Goal: Task Accomplishment & Management: Complete application form

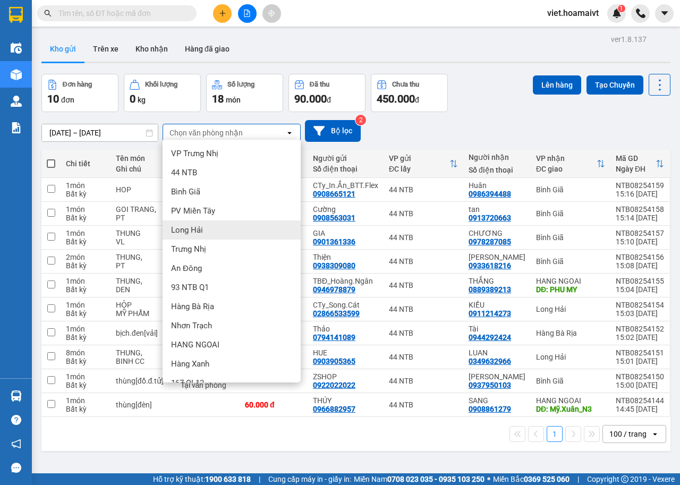
click at [223, 236] on div "Long Hải" at bounding box center [232, 230] width 138 height 19
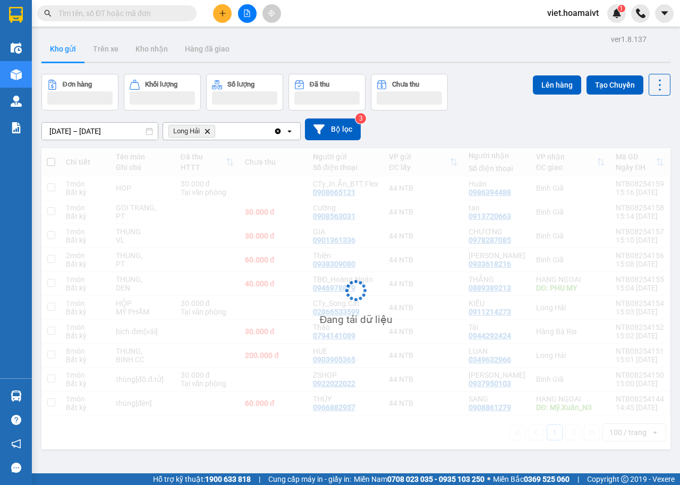
click at [492, 120] on div "12/08/2025 – 13/08/2025 Press the down arrow key to interact with the calendar …" at bounding box center [355, 130] width 629 height 22
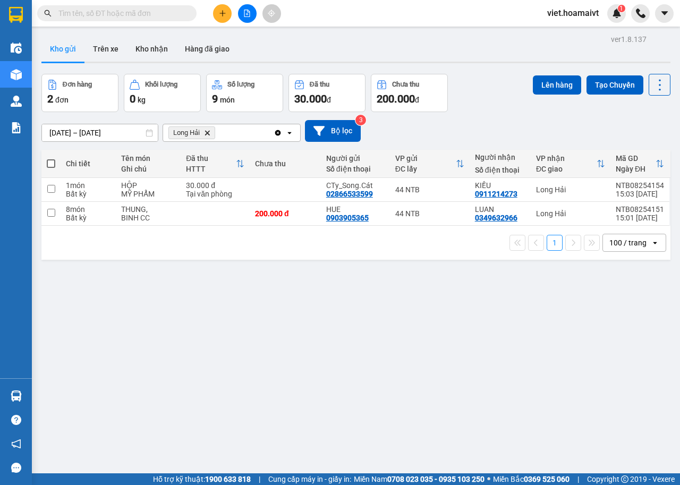
click at [207, 132] on icon "Long Hải, close by backspace" at bounding box center [207, 132] width 5 height 5
click at [493, 131] on div "12/08/2025 – 13/08/2025 Press the down arrow key to interact with the calendar …" at bounding box center [355, 131] width 629 height 22
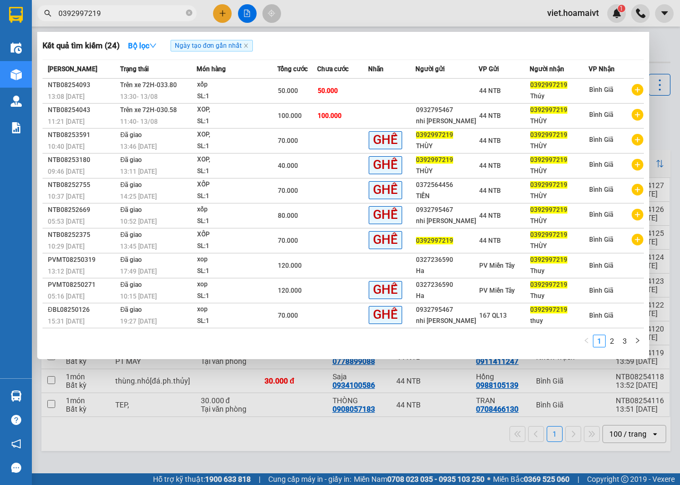
click at [295, 442] on div at bounding box center [340, 242] width 680 height 485
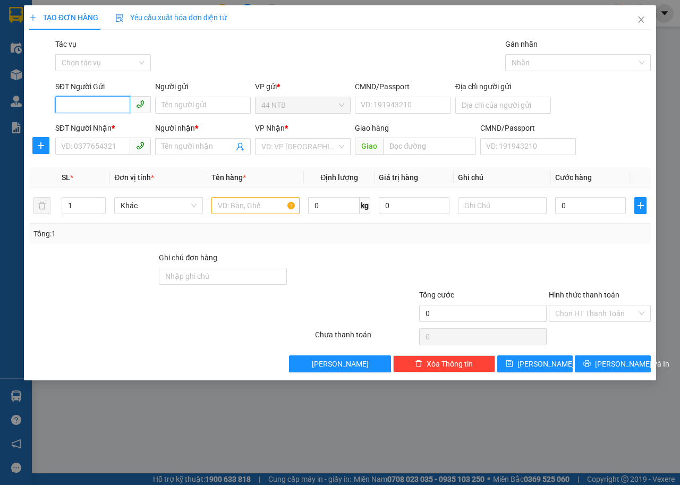
click at [95, 103] on input "SĐT Người Gửi" at bounding box center [92, 104] width 75 height 17
type input "0978080830"
click at [132, 128] on div "0978080830 - vi.tính_Hoài.Bảo" at bounding box center [113, 127] width 102 height 12
type input "vi.tính_Hoài.Bảo"
type input "N.V.Khánh_Q10"
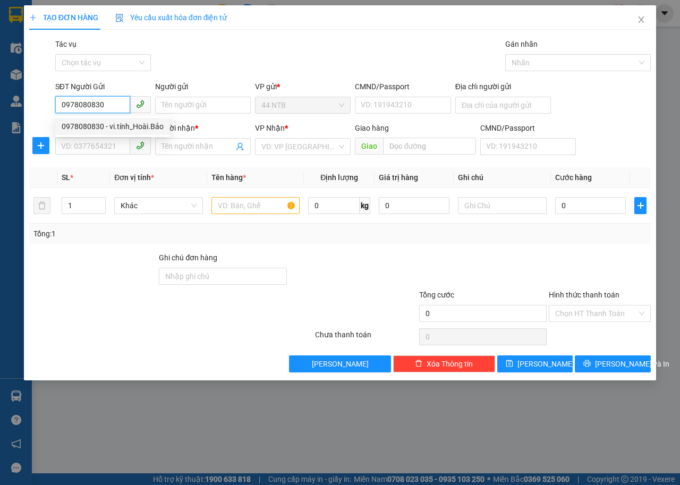
type input "0366589061"
type input "[PERSON_NAME]"
type input "0978080830"
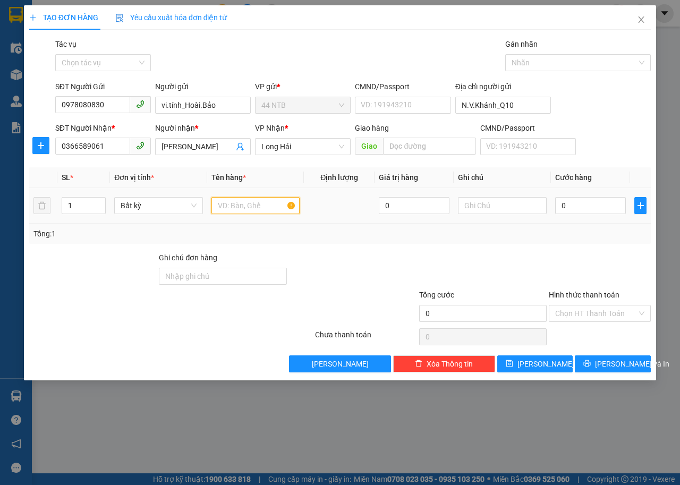
click at [221, 211] on input "text" at bounding box center [256, 205] width 89 height 17
type input "THÙNG"
click at [606, 213] on input "0" at bounding box center [590, 205] width 71 height 17
type input "3"
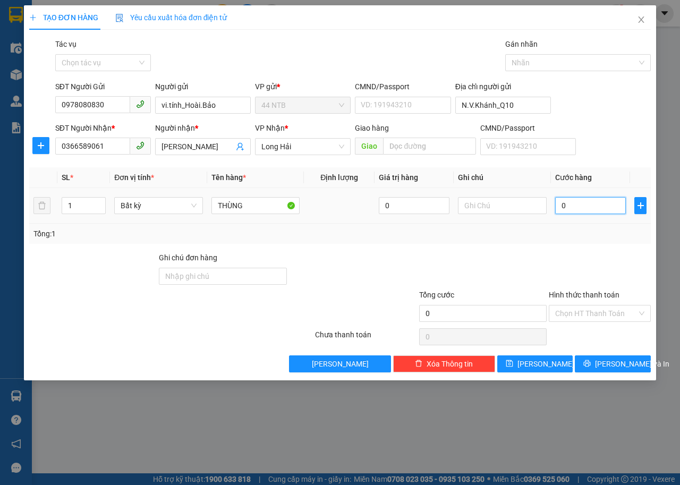
type input "3"
type input "30"
type input "30.000"
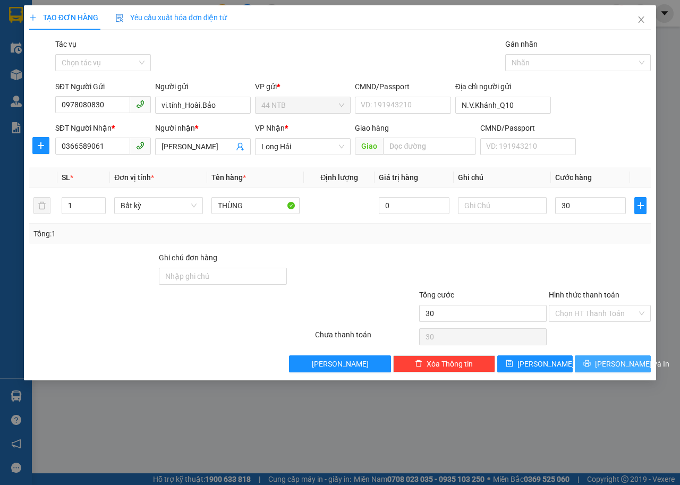
type input "30.000"
click at [610, 361] on span "[PERSON_NAME] và In" at bounding box center [632, 364] width 74 height 12
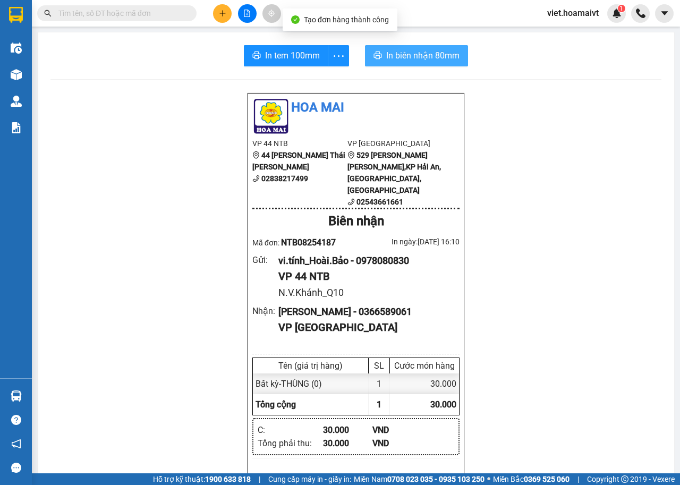
click at [386, 54] on span "In biên nhận 80mm" at bounding box center [422, 55] width 73 height 13
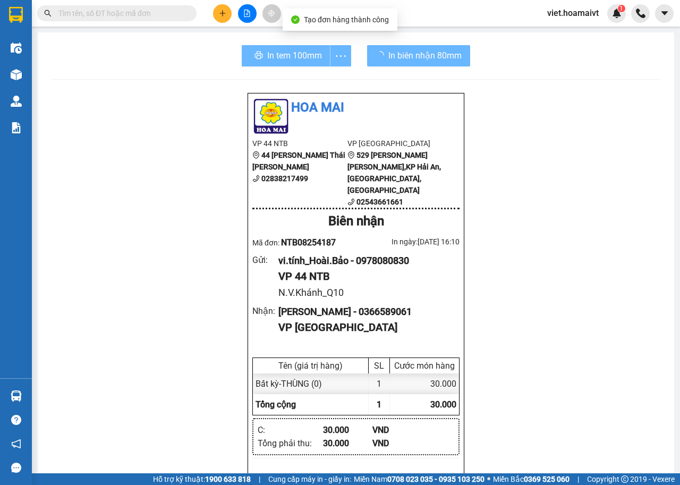
click at [283, 56] on div "In tem 100mm" at bounding box center [296, 55] width 109 height 21
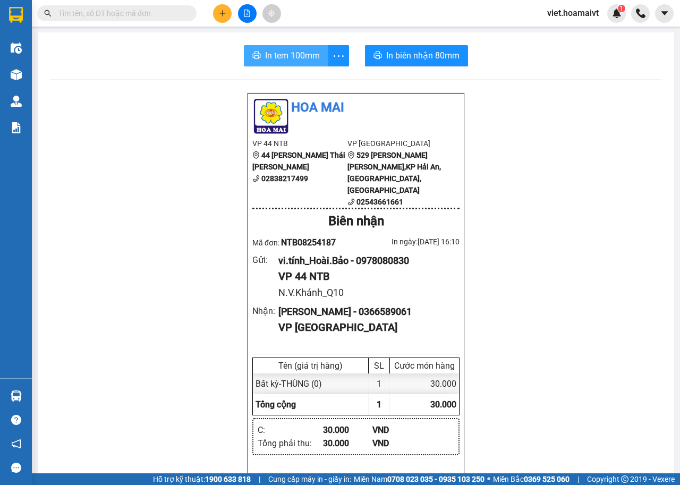
click at [284, 59] on span "In tem 100mm" at bounding box center [292, 55] width 55 height 13
click at [221, 17] on button at bounding box center [222, 13] width 19 height 19
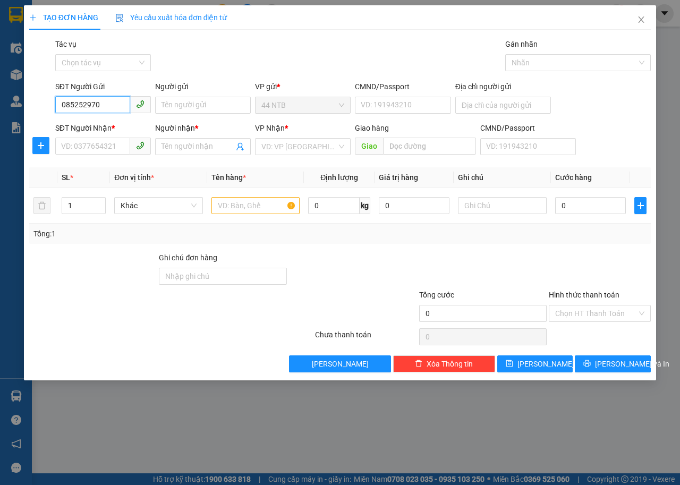
type input "0852529703"
click at [121, 121] on div "0852529703" at bounding box center [103, 127] width 83 height 12
type input "0929321798"
type input "bé ÚT"
type input "[PERSON_NAME]"
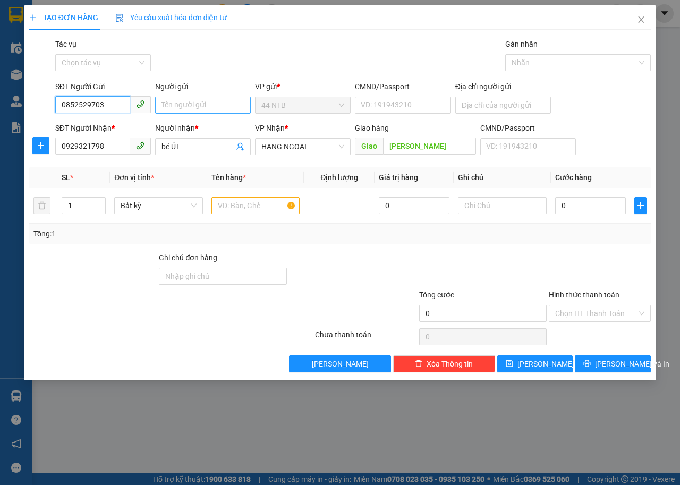
type input "0852529703"
click at [186, 104] on input "Người gửi" at bounding box center [203, 105] width 96 height 17
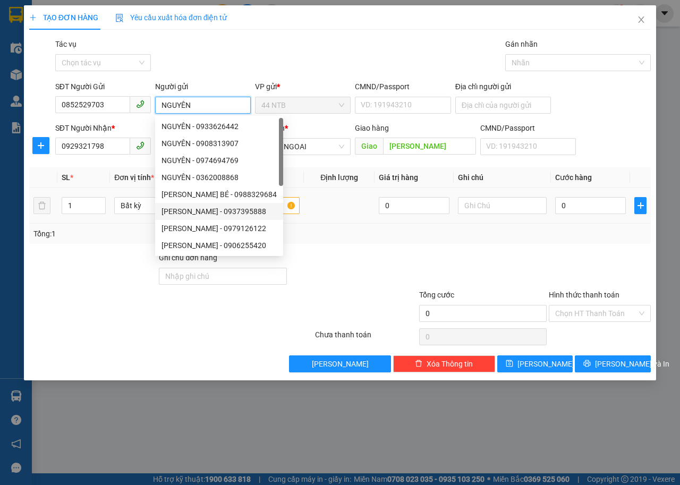
type input "NGUYÊN"
click at [267, 204] on input "text" at bounding box center [256, 205] width 89 height 17
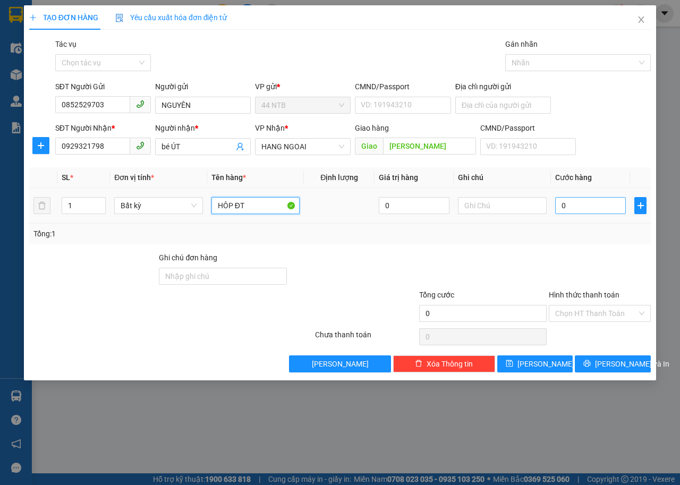
type input "HÔP ĐT"
click at [596, 207] on input "0" at bounding box center [590, 205] width 71 height 17
type input "4"
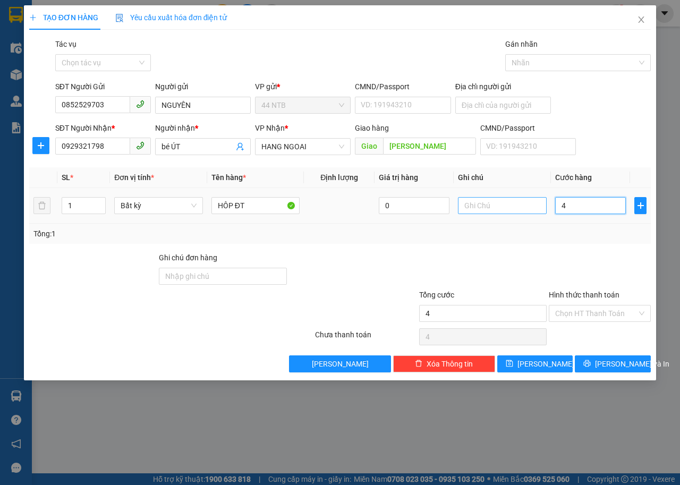
type input "40"
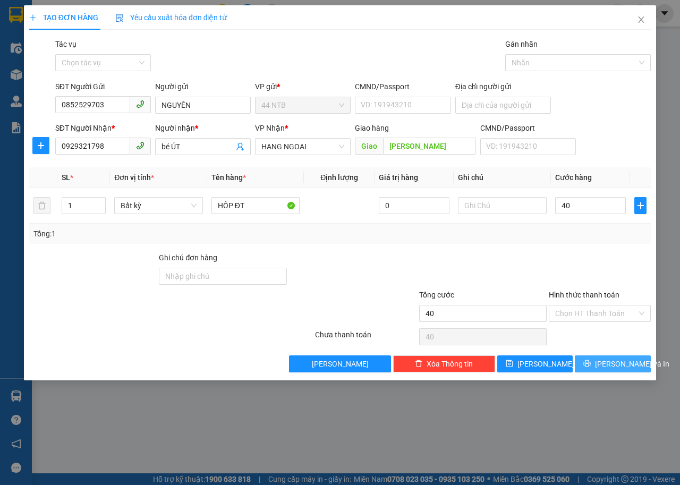
type input "40.000"
click at [602, 364] on button "[PERSON_NAME] và In" at bounding box center [613, 364] width 76 height 17
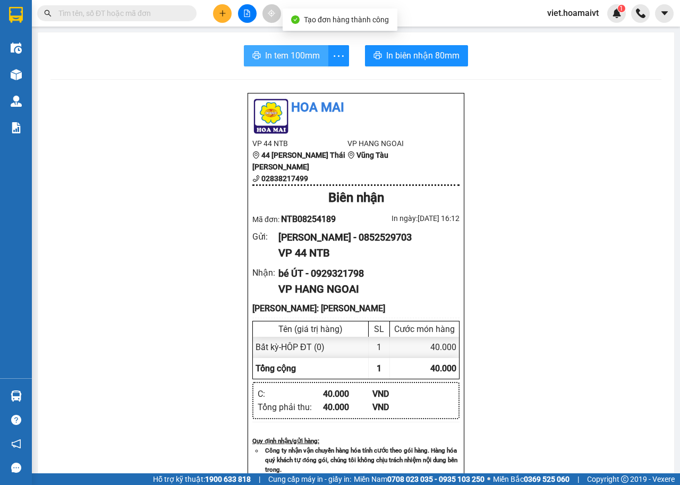
click at [306, 47] on button "In tem 100mm" at bounding box center [286, 55] width 85 height 21
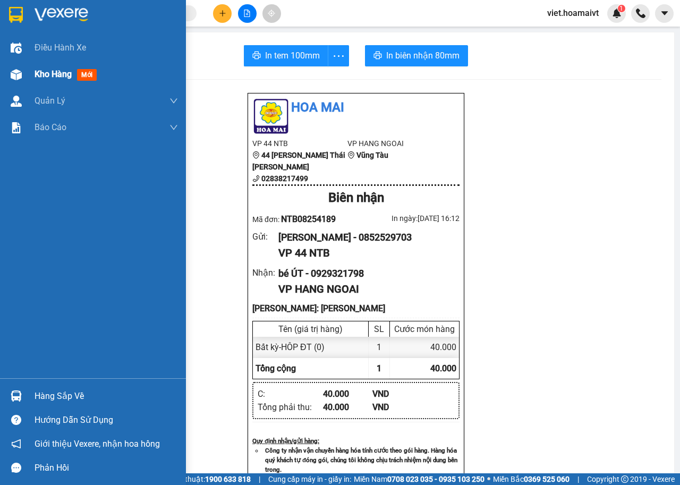
click at [45, 74] on span "Kho hàng" at bounding box center [53, 74] width 37 height 10
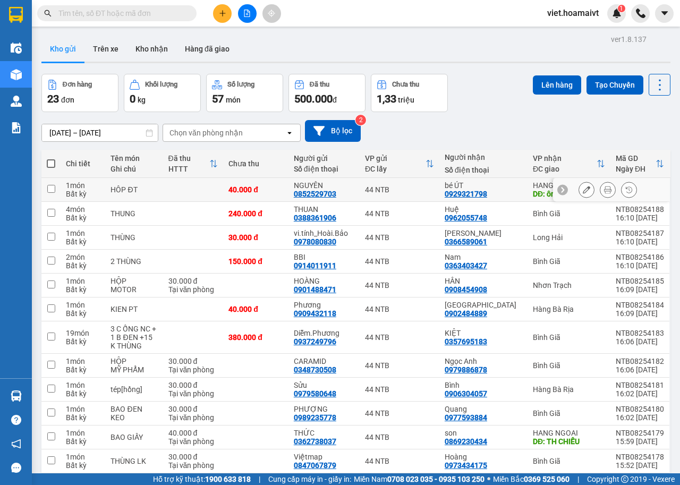
click at [579, 190] on button at bounding box center [586, 190] width 15 height 19
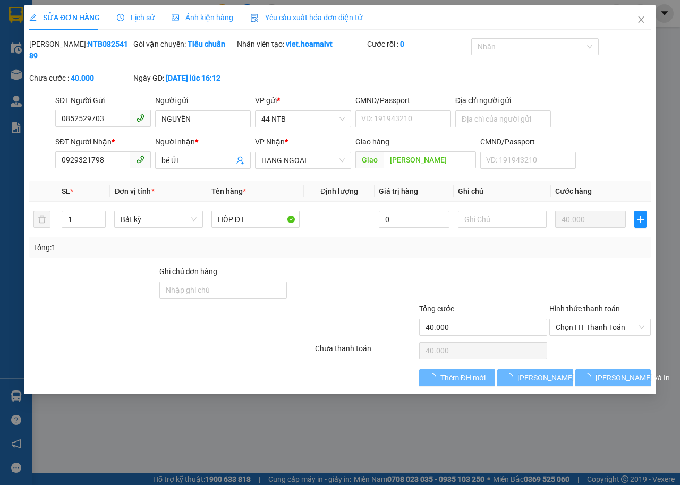
type input "0852529703"
type input "NGUYÊN"
type input "0929321798"
type input "bé ÚT"
type input "[PERSON_NAME]"
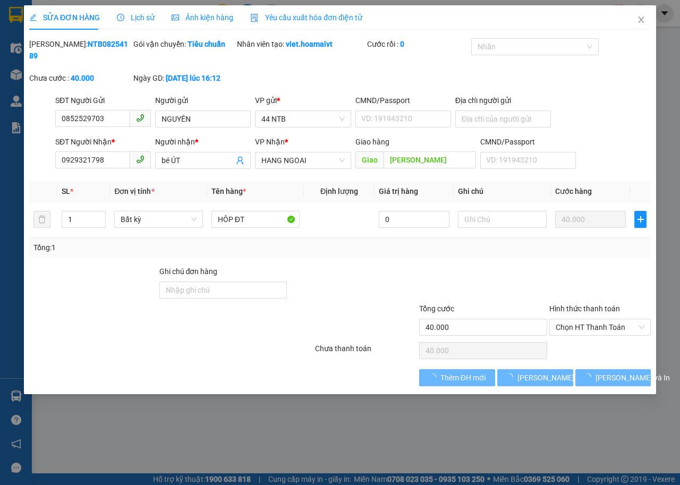
type input "40.000"
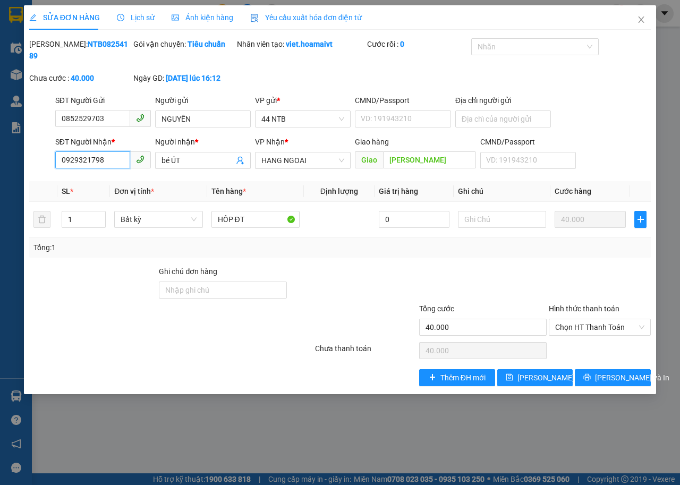
click at [116, 162] on input "0929321798" at bounding box center [92, 159] width 75 height 17
type input "0334980384"
click at [610, 380] on span "[PERSON_NAME] và In" at bounding box center [632, 378] width 74 height 12
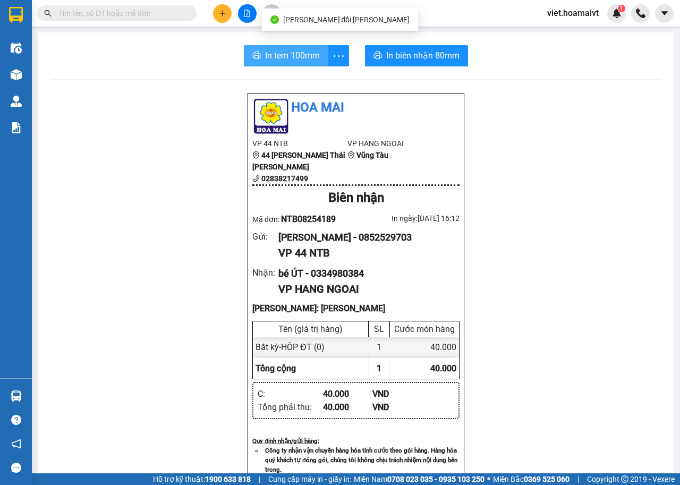
click at [316, 58] on button "In tem 100mm" at bounding box center [286, 55] width 85 height 21
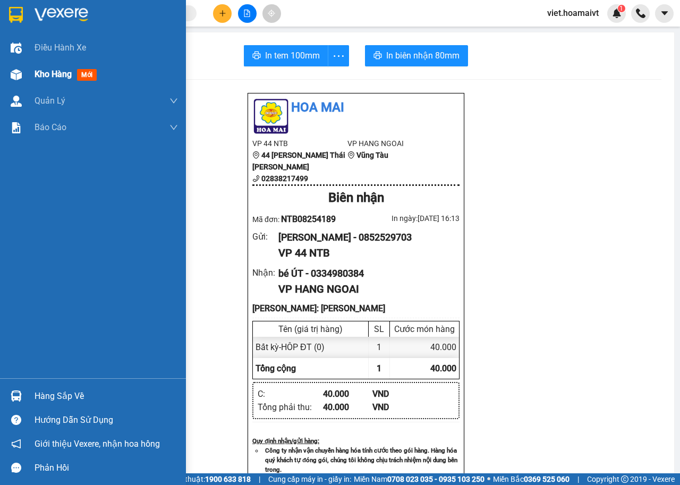
click at [65, 75] on span "Kho hàng" at bounding box center [53, 74] width 37 height 10
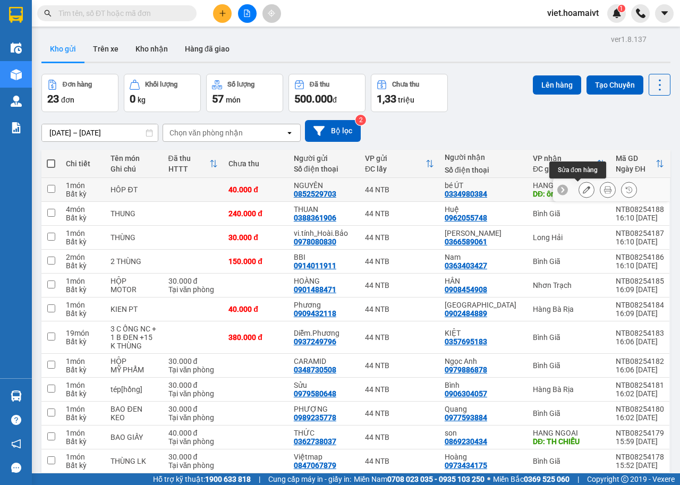
click at [583, 192] on icon at bounding box center [586, 189] width 7 height 7
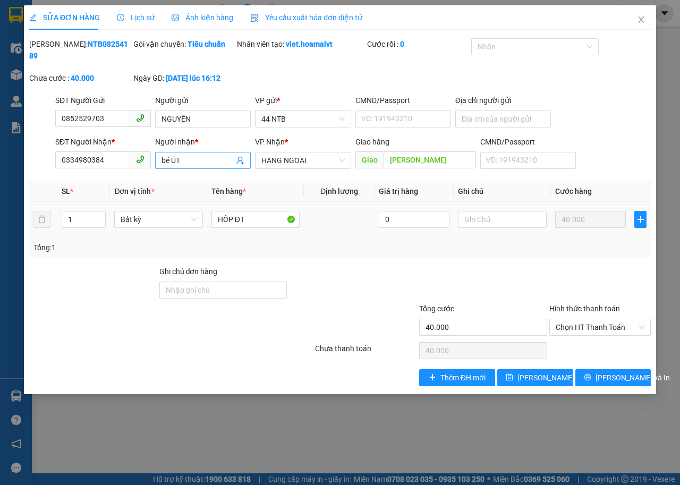
type input "0852529703"
type input "NGUYÊN"
type input "0334980384"
type input "bé ÚT"
type input "[PERSON_NAME]"
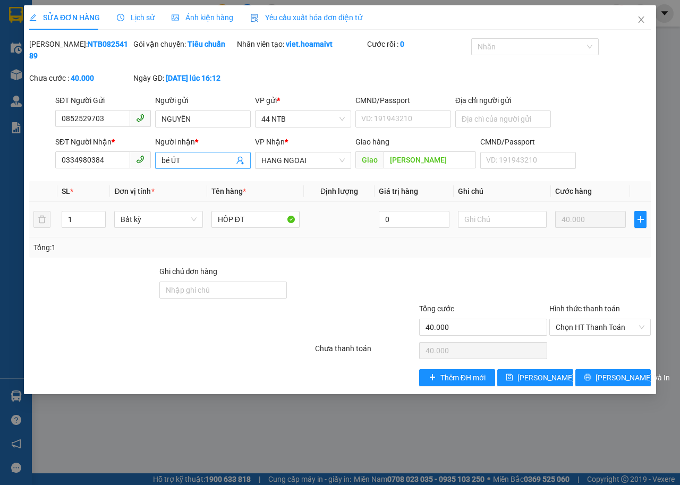
type input "40.000"
click at [193, 160] on input "bé ÚT" at bounding box center [198, 161] width 72 height 12
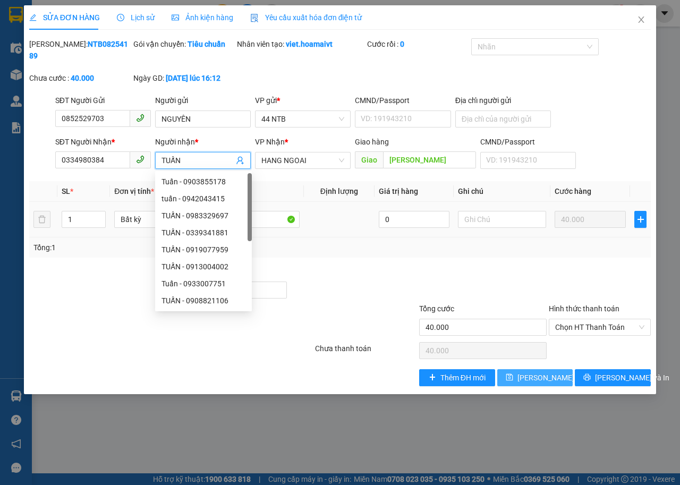
type input "TUẤN"
click at [542, 376] on span "[PERSON_NAME] đổi" at bounding box center [552, 378] width 69 height 12
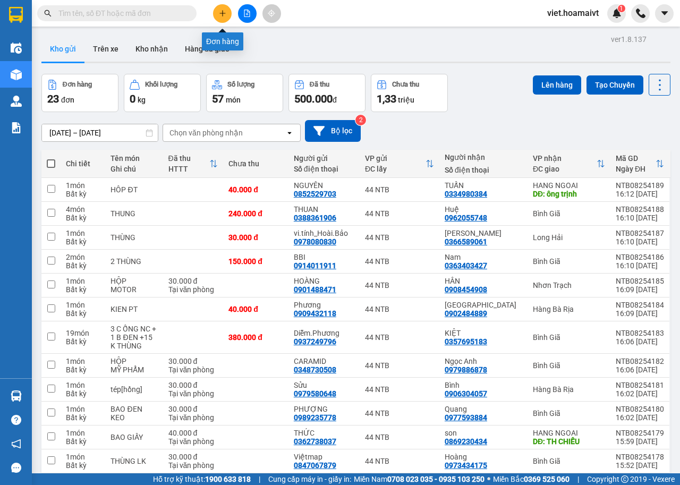
click at [228, 12] on button at bounding box center [222, 13] width 19 height 19
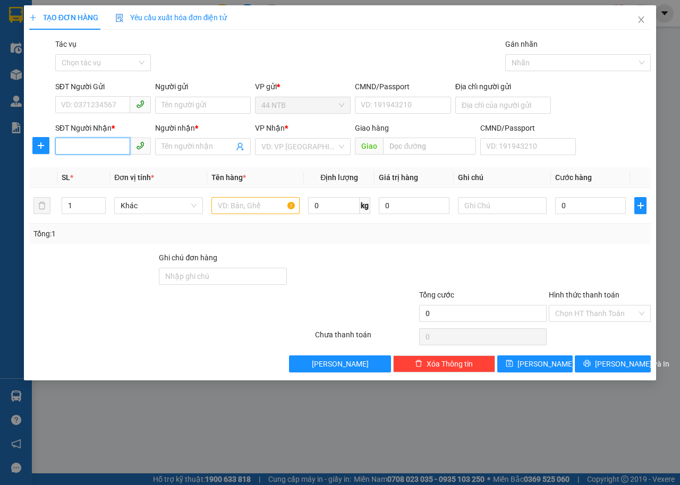
click at [105, 146] on input "SĐT Người Nhận *" at bounding box center [92, 146] width 75 height 17
type input "0374021741"
click at [112, 103] on input "SĐT Người Gửi" at bounding box center [92, 104] width 75 height 17
click at [114, 146] on input "0374021741" at bounding box center [92, 146] width 75 height 17
click at [112, 103] on input "SĐT Người Gửi" at bounding box center [92, 104] width 75 height 17
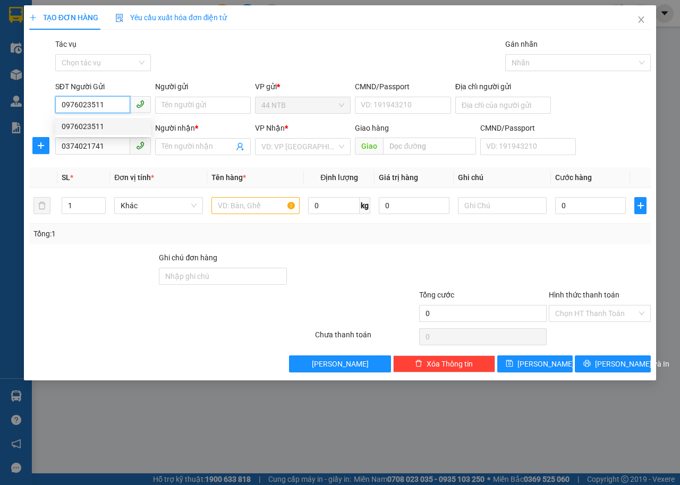
click at [96, 127] on div "0976023511" at bounding box center [103, 127] width 83 height 12
type input "0976023511"
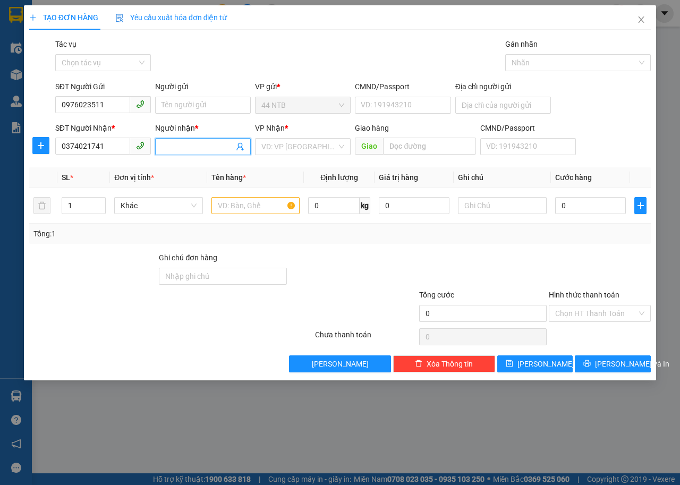
click at [182, 148] on input "Người nhận *" at bounding box center [198, 147] width 72 height 12
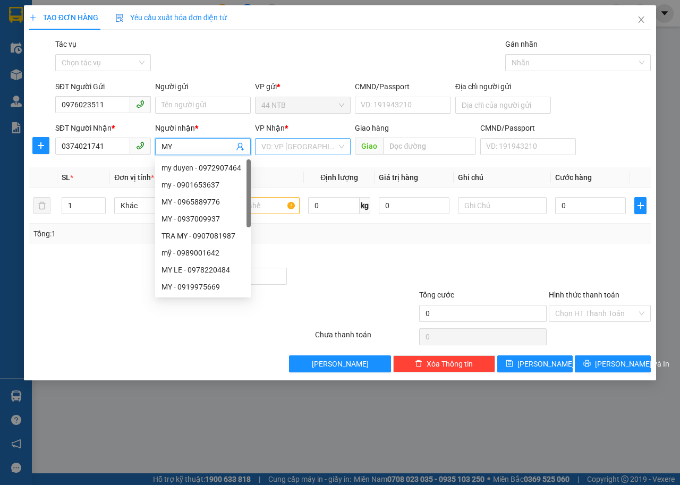
type input "MY"
click at [320, 147] on input "search" at bounding box center [299, 147] width 75 height 16
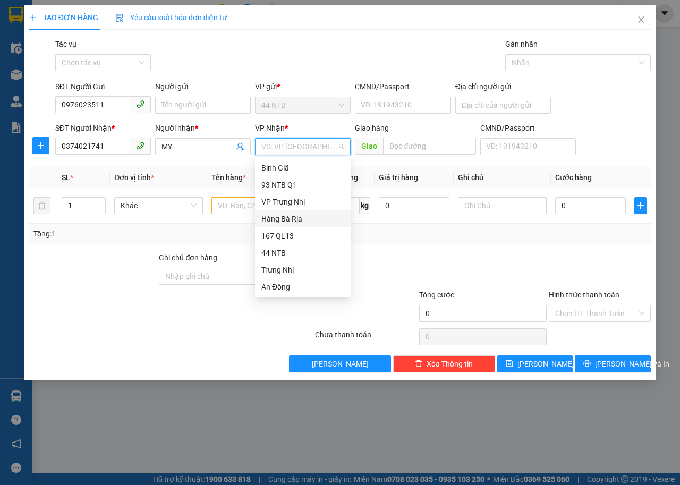
click at [305, 224] on div "Hàng Bà Rịa" at bounding box center [303, 219] width 83 height 12
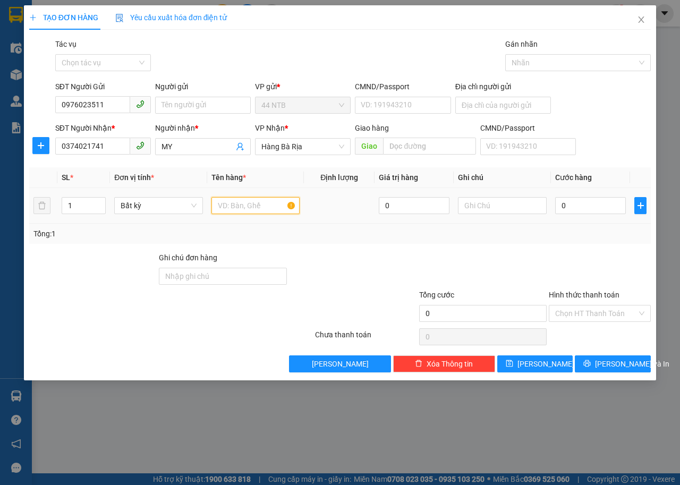
click at [252, 205] on input "text" at bounding box center [256, 205] width 89 height 17
type input "GOI DA"
click at [589, 203] on input "0" at bounding box center [590, 205] width 71 height 17
type input "3"
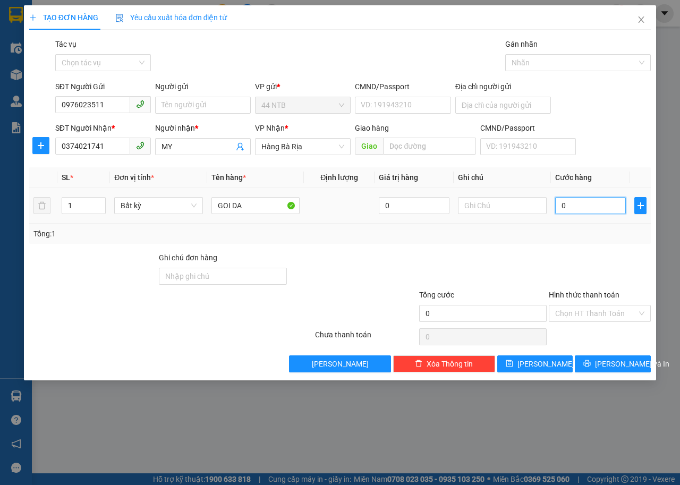
type input "3"
type input "30"
type input "30.000"
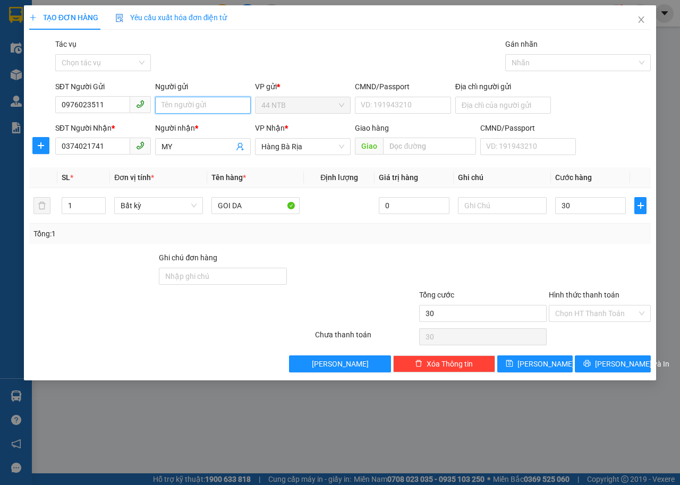
type input "30.000"
click at [194, 104] on input "Người gửi" at bounding box center [203, 105] width 96 height 17
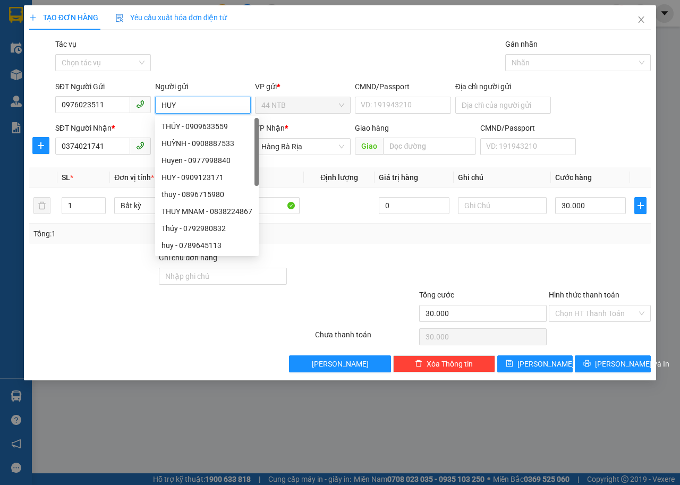
type input "HUY"
click at [337, 262] on div at bounding box center [353, 270] width 130 height 37
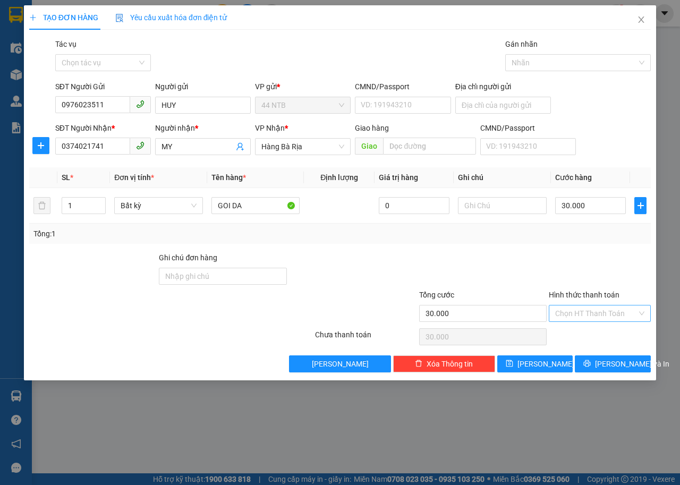
click at [640, 314] on div "Chọn HT Thanh Toán" at bounding box center [600, 313] width 102 height 17
click at [623, 327] on div "Tại văn phòng" at bounding box center [600, 334] width 102 height 17
type input "0"
click at [623, 359] on span "[PERSON_NAME] và In" at bounding box center [632, 364] width 74 height 12
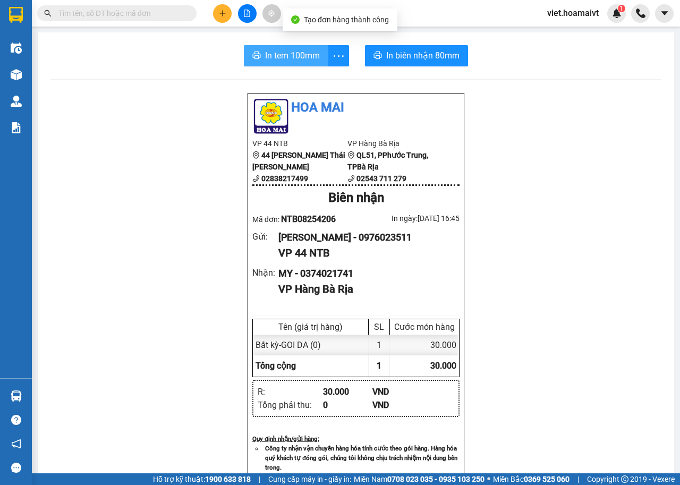
click at [299, 57] on span "In tem 100mm" at bounding box center [292, 55] width 55 height 13
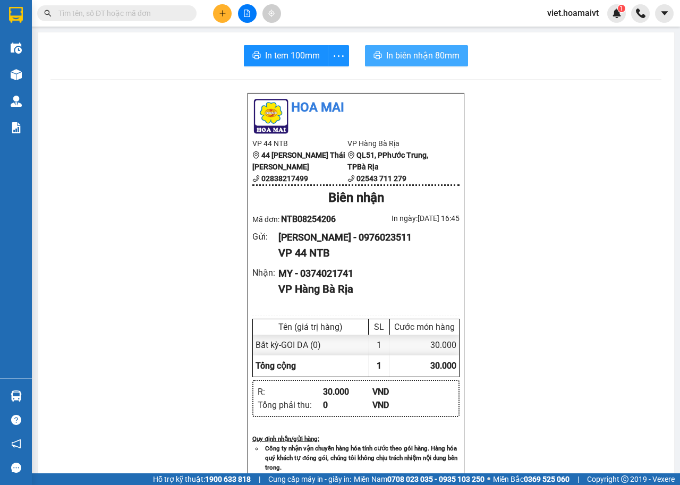
click at [434, 50] on span "In biên nhận 80mm" at bounding box center [422, 55] width 73 height 13
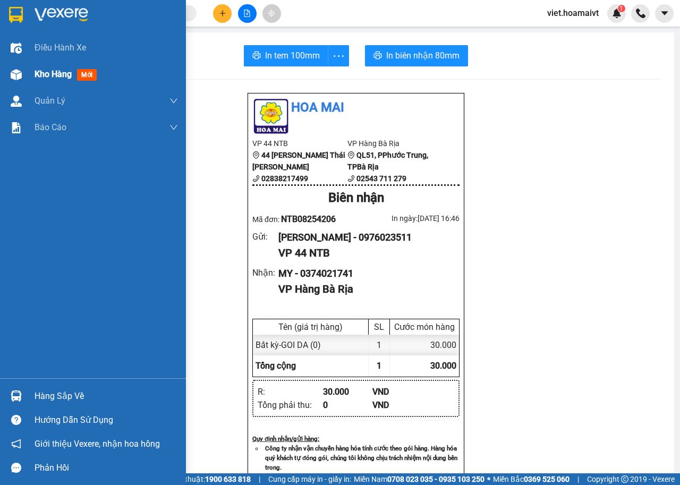
click at [24, 73] on div at bounding box center [16, 74] width 19 height 19
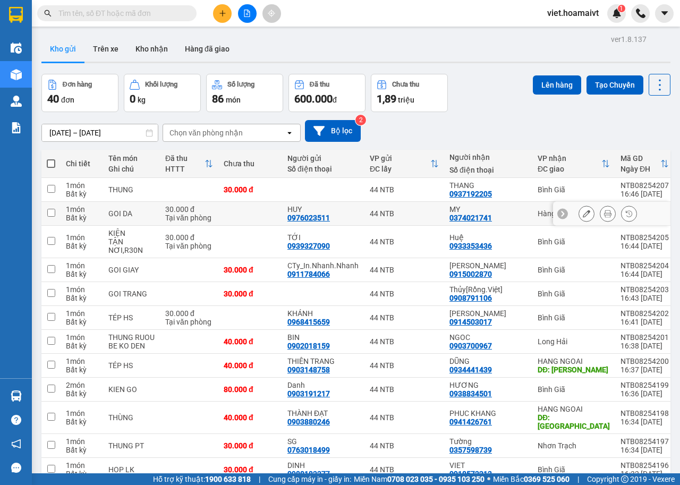
click at [583, 214] on button at bounding box center [586, 214] width 15 height 19
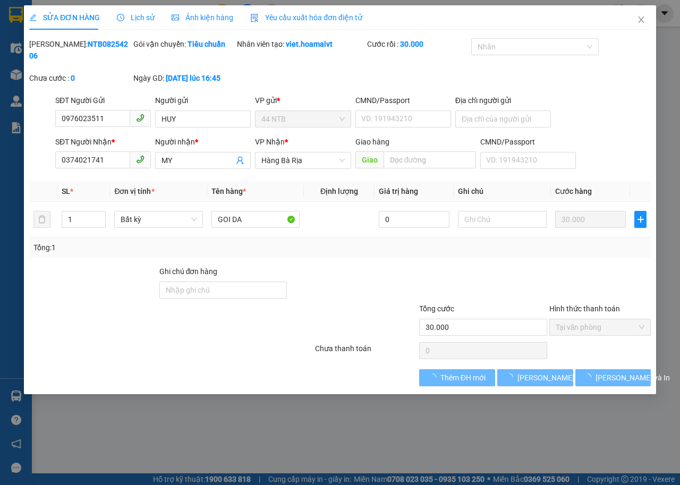
type input "0976023511"
type input "HUY"
type input "0374021741"
type input "MY"
type input "30.000"
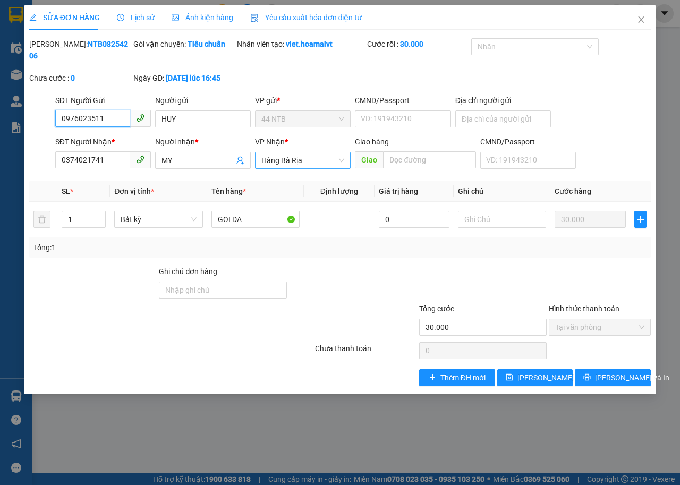
click at [308, 159] on span "Hàng Bà Rịa" at bounding box center [303, 161] width 83 height 16
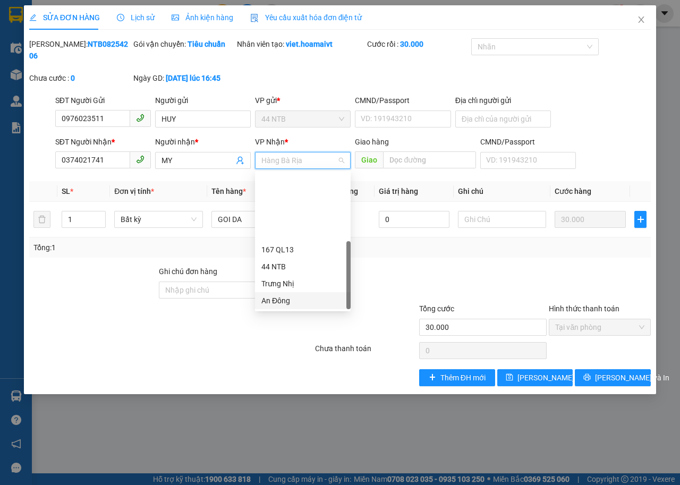
scroll to position [85, 0]
click at [306, 267] on div "Long Hải" at bounding box center [303, 267] width 83 height 12
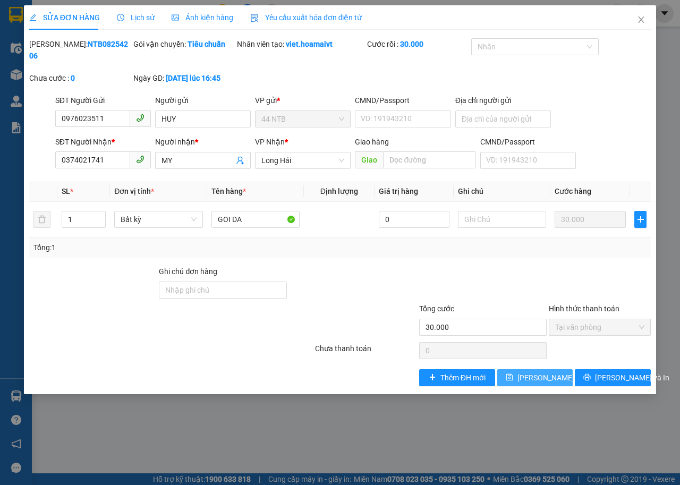
click at [542, 380] on span "[PERSON_NAME] đổi" at bounding box center [552, 378] width 69 height 12
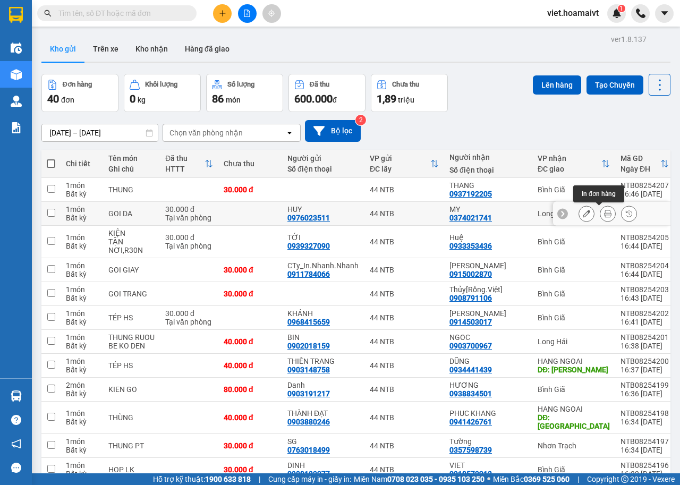
click at [604, 212] on icon at bounding box center [607, 213] width 7 height 7
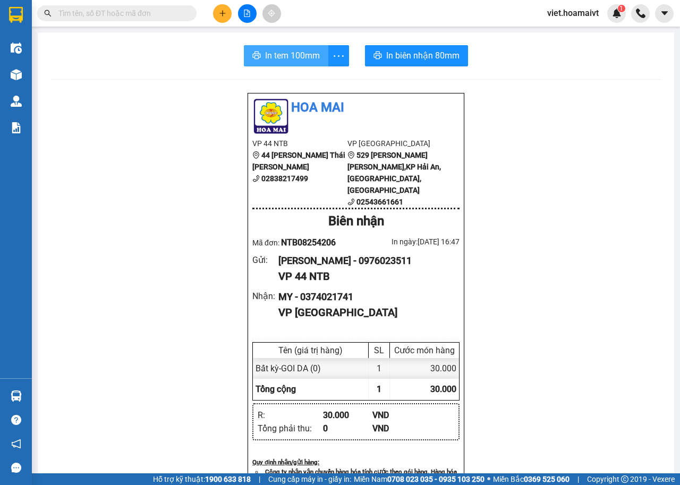
click at [283, 60] on span "In tem 100mm" at bounding box center [292, 55] width 55 height 13
click at [224, 14] on icon "plus" at bounding box center [222, 13] width 7 height 7
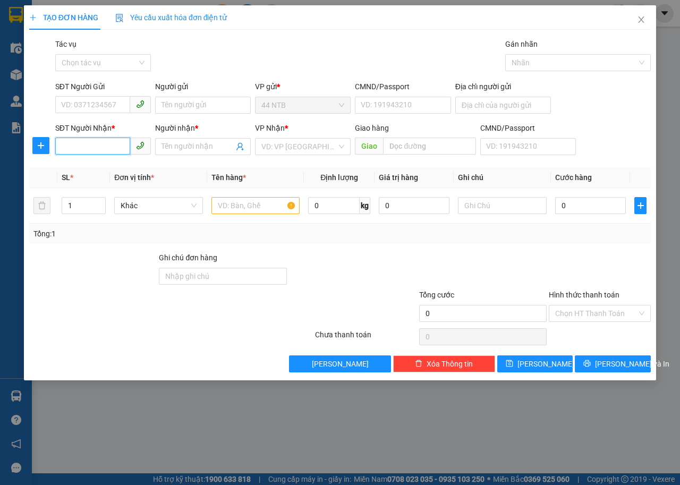
click at [92, 142] on input "SĐT Người Nhận *" at bounding box center [92, 146] width 75 height 17
type input "0778612478"
click at [94, 167] on div "0778612478 - PHƯƠNG" at bounding box center [103, 168] width 83 height 12
type input "PHƯƠNG"
type input "0778612478"
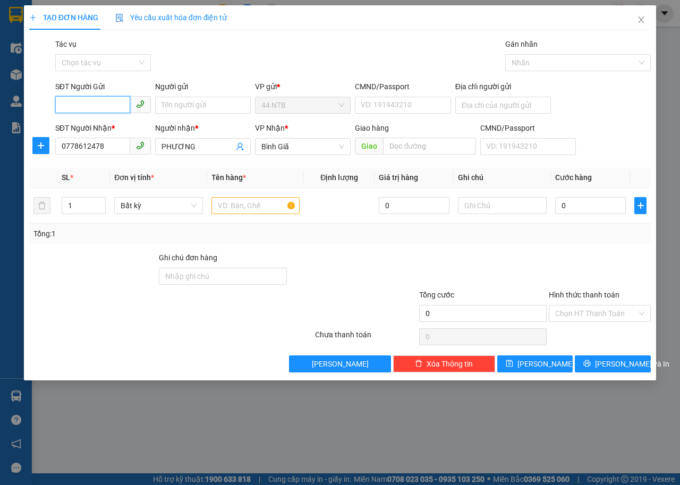
click at [101, 102] on input "SĐT Người Gửi" at bounding box center [92, 104] width 75 height 17
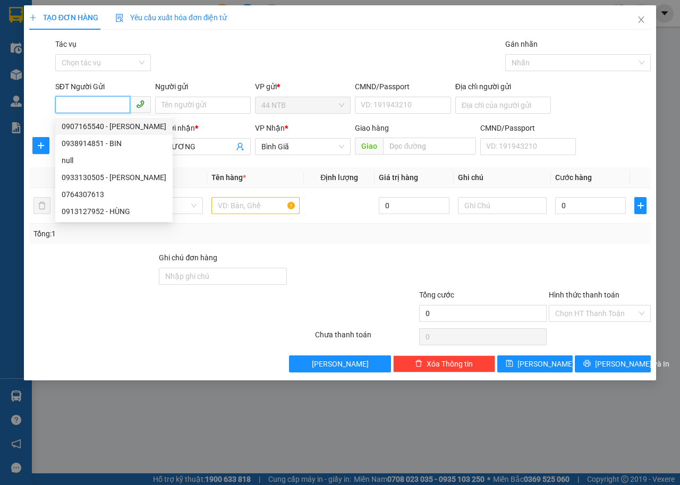
click at [109, 123] on div "0907165540 - [PERSON_NAME]" at bounding box center [114, 127] width 105 height 12
type input "0907165540"
type input "[PERSON_NAME]"
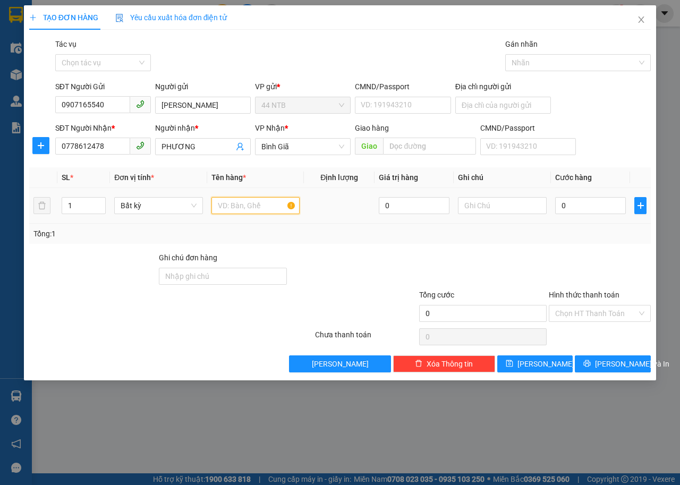
click at [248, 205] on input "text" at bounding box center [256, 205] width 89 height 17
type input "HÔP BTTHU"
type input "3"
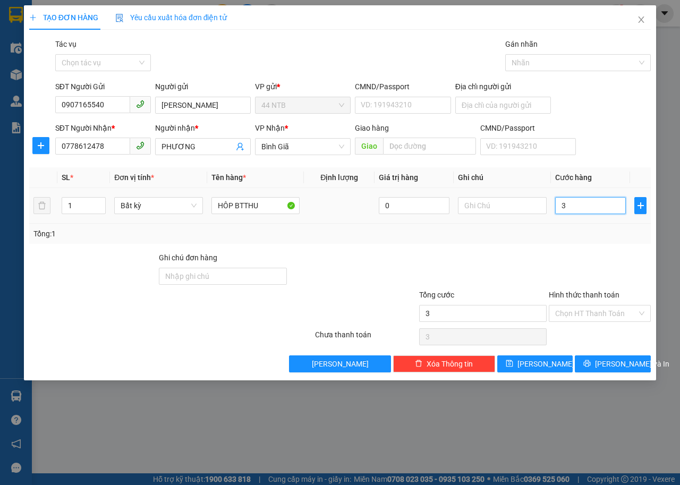
type input "30"
type input "30.000"
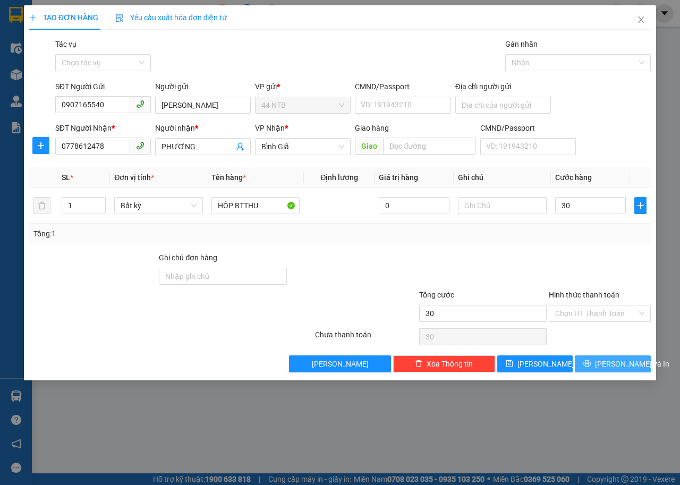
type input "30.000"
click at [621, 365] on span "[PERSON_NAME] và In" at bounding box center [632, 364] width 74 height 12
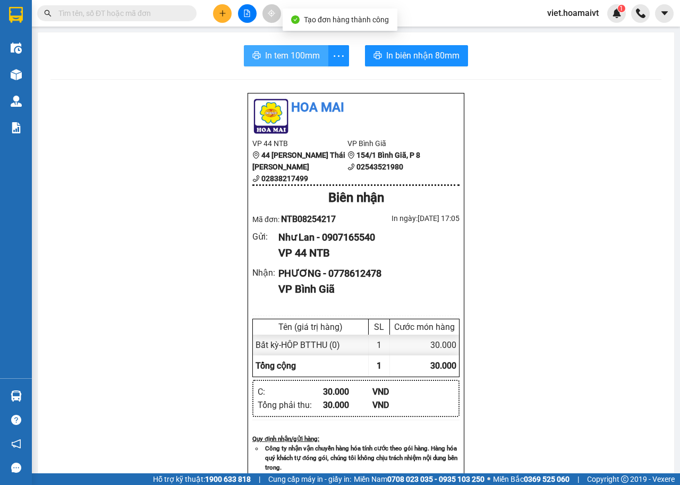
click at [293, 58] on span "In tem 100mm" at bounding box center [292, 55] width 55 height 13
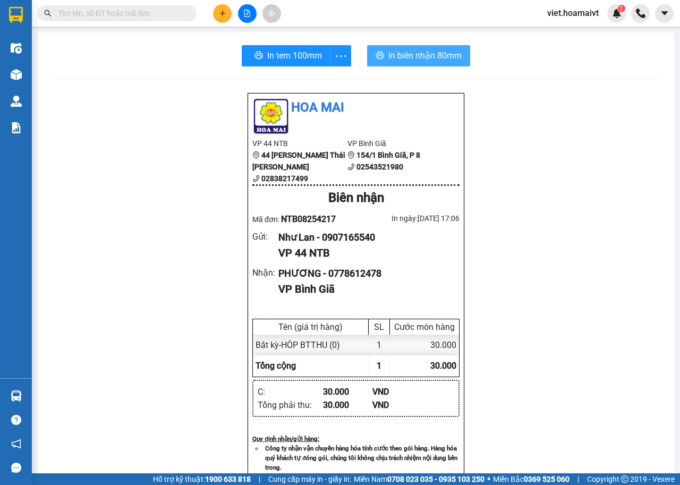
click at [427, 51] on span "In biên nhận 80mm" at bounding box center [425, 55] width 73 height 13
click at [223, 20] on button at bounding box center [222, 13] width 19 height 19
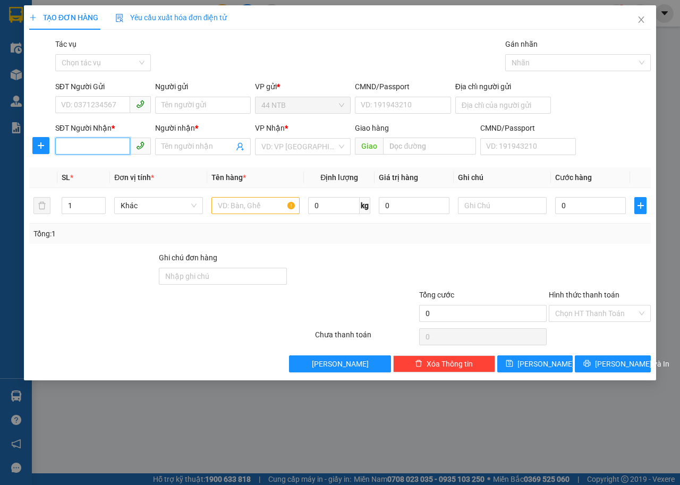
click at [90, 148] on input "SĐT Người Nhận *" at bounding box center [92, 146] width 75 height 17
type input "0764264816"
click at [176, 143] on input "Người nhận *" at bounding box center [198, 147] width 72 height 12
type input "BÉ"
click at [104, 108] on input "SĐT Người Gửi" at bounding box center [92, 104] width 75 height 17
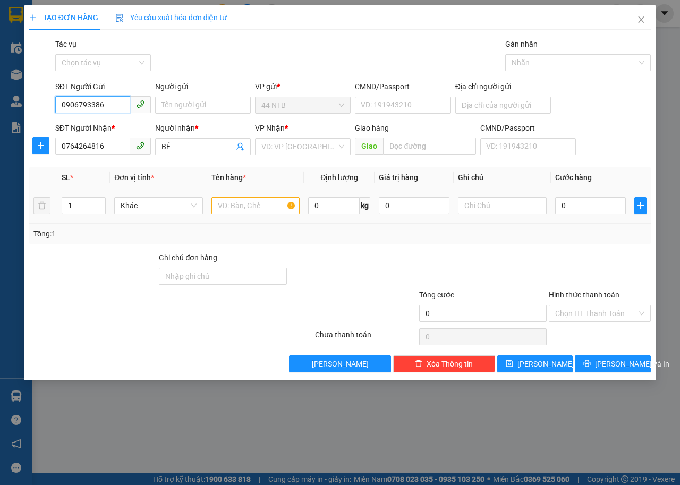
type input "0906793386"
click at [258, 203] on input "text" at bounding box center [256, 205] width 89 height 17
type input "TÉP HS"
click at [581, 202] on input "0" at bounding box center [590, 205] width 71 height 17
type input "3"
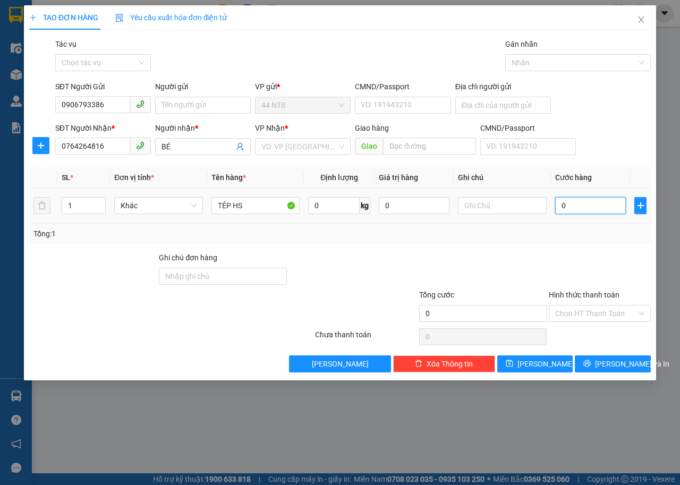
type input "3"
type input "30"
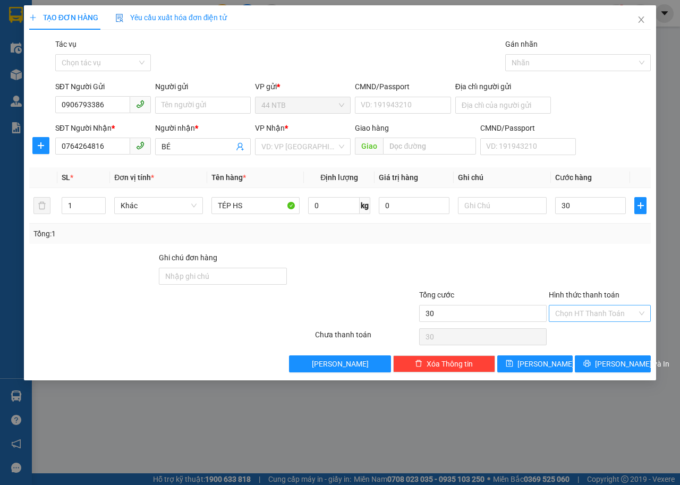
type input "30.000"
click at [617, 309] on input "Hình thức thanh toán" at bounding box center [596, 314] width 82 height 16
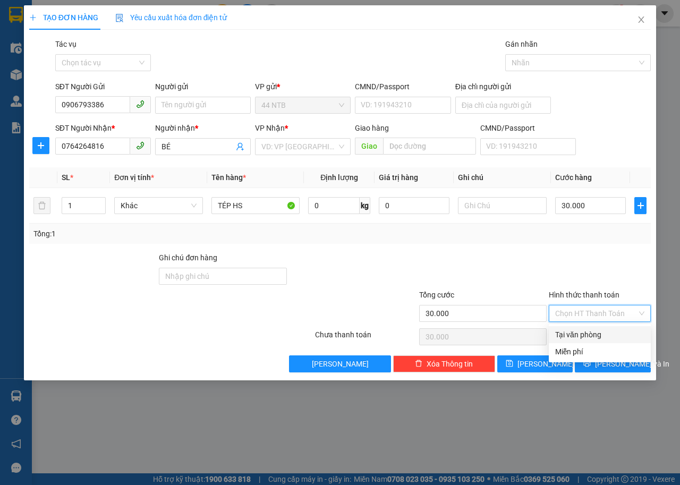
click at [610, 331] on div "Tại văn phòng" at bounding box center [599, 335] width 89 height 12
type input "0"
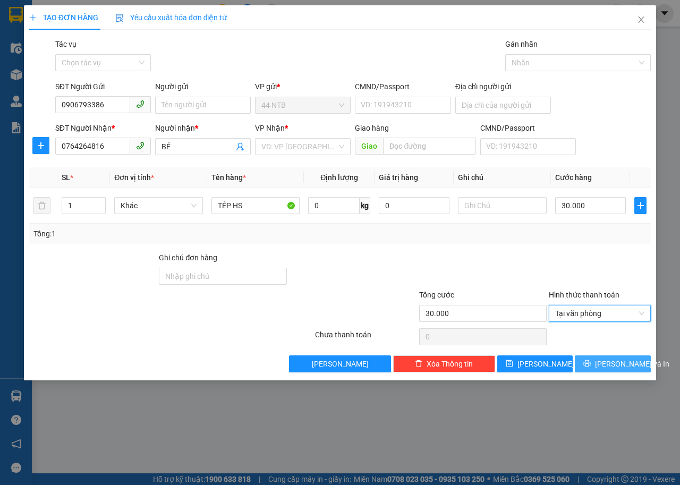
click at [625, 364] on span "[PERSON_NAME] và In" at bounding box center [632, 364] width 74 height 12
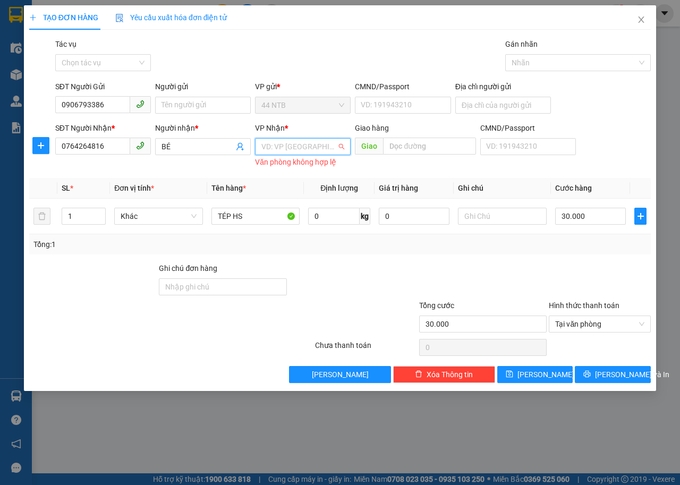
click at [307, 144] on input "search" at bounding box center [299, 147] width 75 height 16
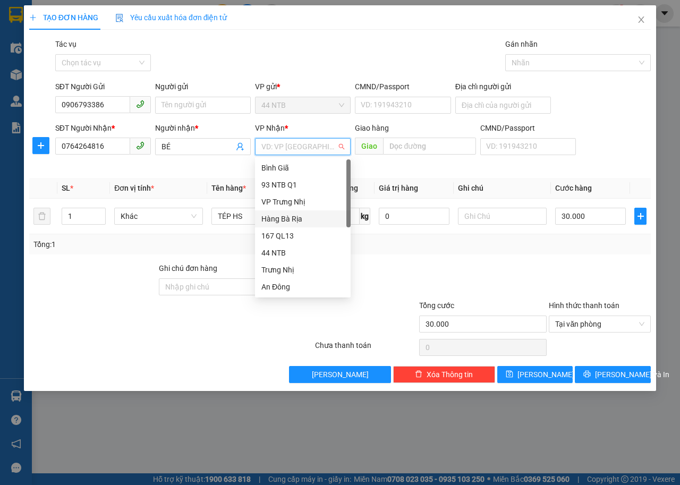
drag, startPoint x: 309, startPoint y: 223, endPoint x: 407, endPoint y: 225, distance: 97.8
click at [310, 224] on div "Hàng Bà Rịa" at bounding box center [303, 219] width 83 height 12
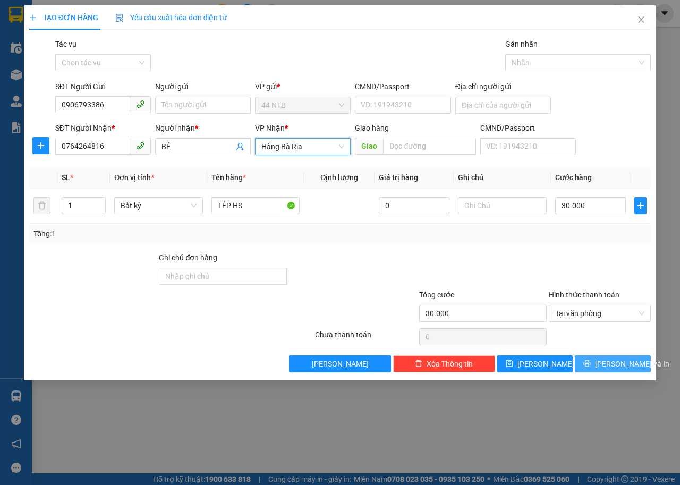
click at [627, 365] on span "[PERSON_NAME] và In" at bounding box center [632, 364] width 74 height 12
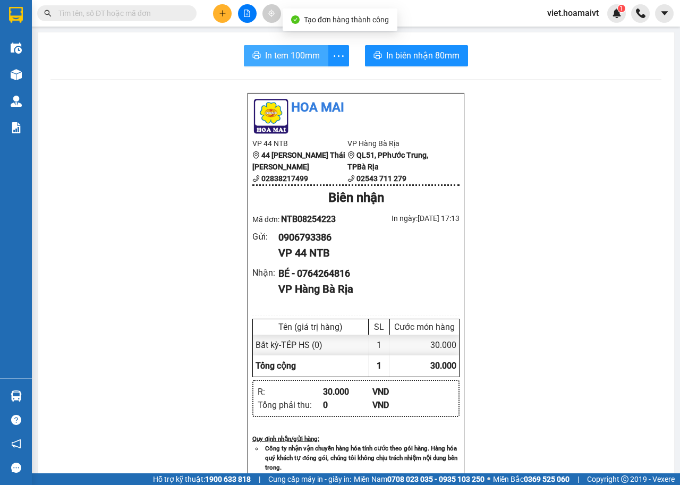
click at [281, 53] on span "In tem 100mm" at bounding box center [292, 55] width 55 height 13
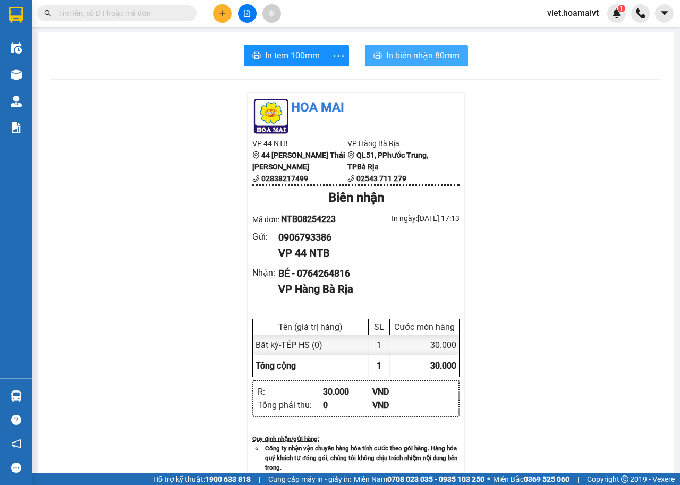
click at [428, 54] on span "In biên nhận 80mm" at bounding box center [422, 55] width 73 height 13
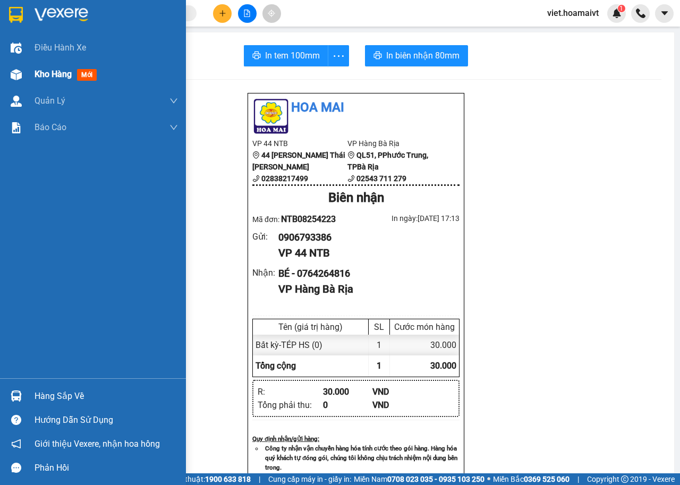
click at [61, 72] on span "Kho hàng" at bounding box center [53, 74] width 37 height 10
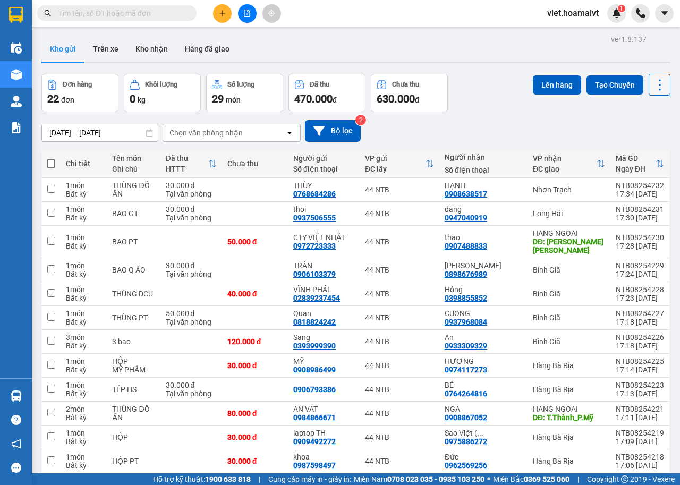
click at [659, 85] on icon at bounding box center [660, 84] width 2 height 11
click at [641, 151] on span "Làm mới" at bounding box center [635, 152] width 29 height 11
click at [485, 122] on div "[DATE] – [DATE] Press the down arrow key to interact with the calendar and sele…" at bounding box center [355, 131] width 629 height 22
click at [653, 80] on icon at bounding box center [660, 85] width 15 height 15
click at [636, 148] on span "Làm mới" at bounding box center [635, 152] width 29 height 11
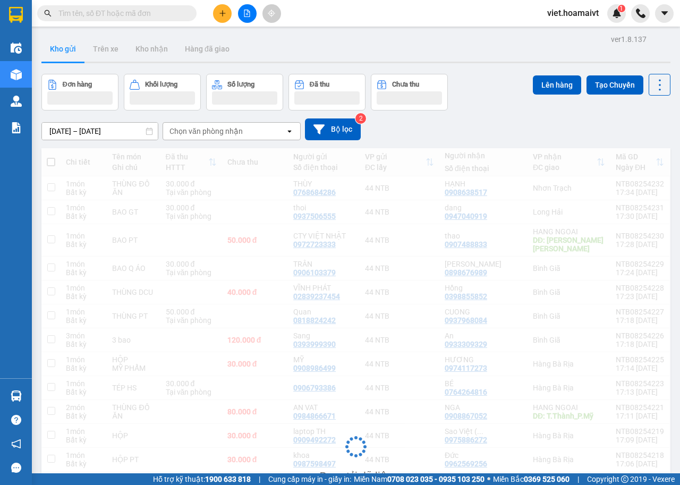
click at [514, 119] on div "[DATE] – [DATE] Press the down arrow key to interact with the calendar and sele…" at bounding box center [355, 130] width 629 height 22
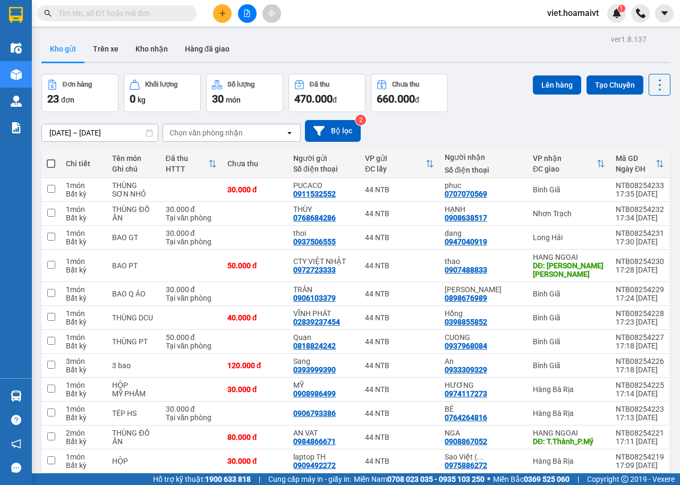
click at [169, 18] on input "text" at bounding box center [120, 13] width 125 height 12
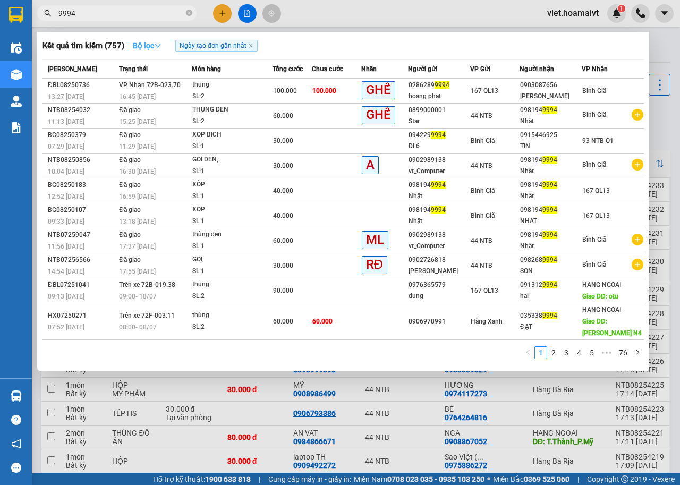
click at [152, 46] on strong "Bộ lọc" at bounding box center [147, 45] width 29 height 9
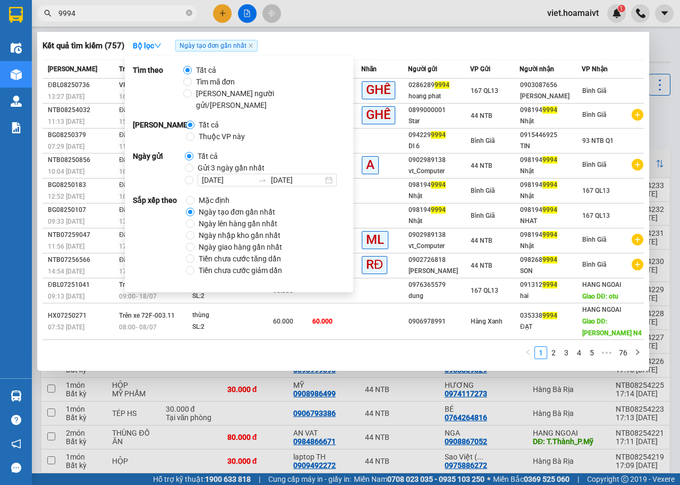
click at [426, 54] on div "Kết quả [PERSON_NAME] ( 757 ) Bộ lọc Ngày tạo [PERSON_NAME] nhất" at bounding box center [344, 45] width 602 height 17
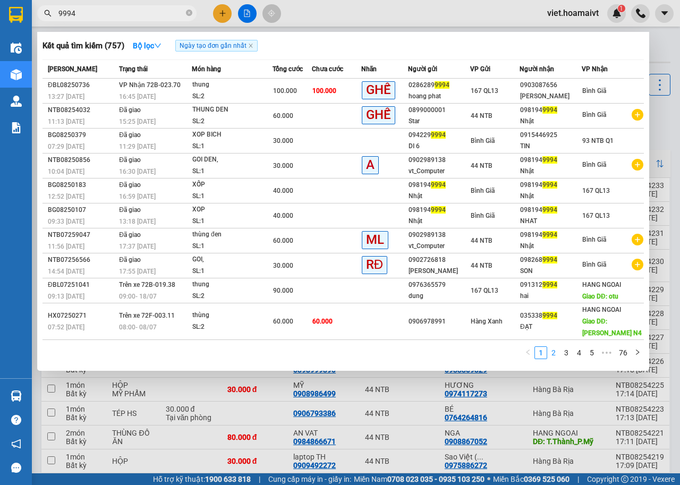
click at [555, 353] on link "2" at bounding box center [554, 353] width 12 height 12
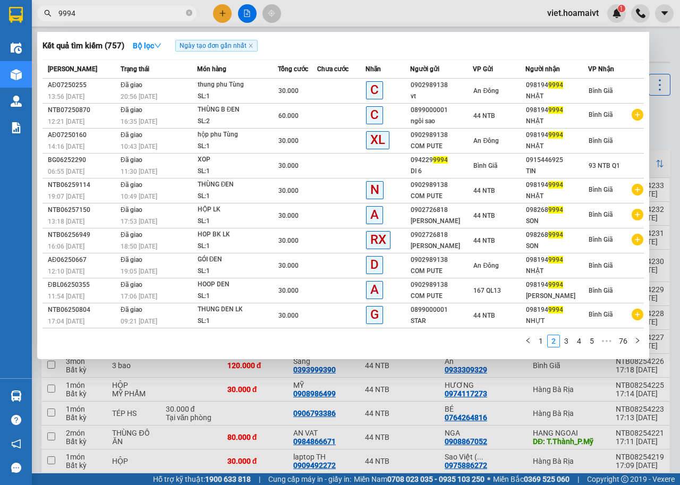
drag, startPoint x: 86, startPoint y: 10, endPoint x: 5, endPoint y: 23, distance: 81.8
click at [6, 26] on section "Kết quả [PERSON_NAME] ( 757 ) Bộ lọc Ngày tạo [PERSON_NAME] nhất Mã ĐH Trạng th…" at bounding box center [340, 242] width 680 height 485
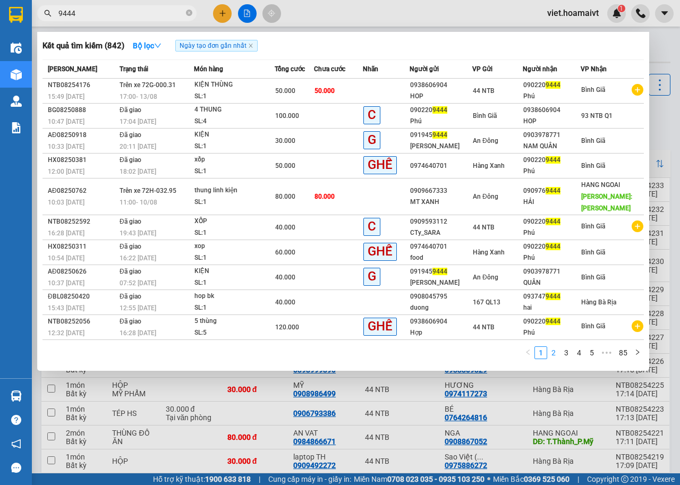
click at [555, 347] on link "2" at bounding box center [554, 353] width 12 height 12
click at [561, 347] on link "3" at bounding box center [567, 353] width 12 height 12
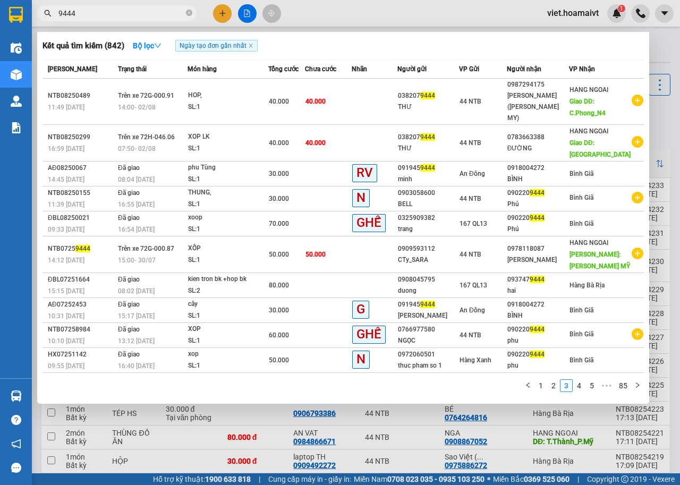
click at [57, 14] on span "9444" at bounding box center [116, 13] width 159 height 16
click at [60, 12] on input "9444" at bounding box center [120, 13] width 125 height 12
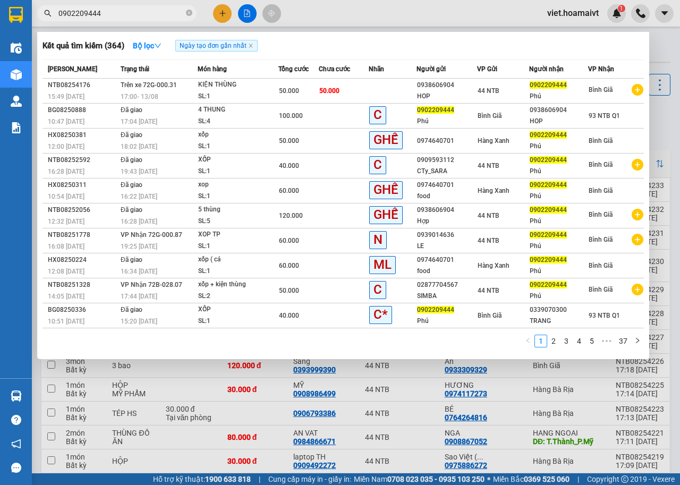
type input "0902209444"
click at [453, 426] on div at bounding box center [340, 242] width 680 height 485
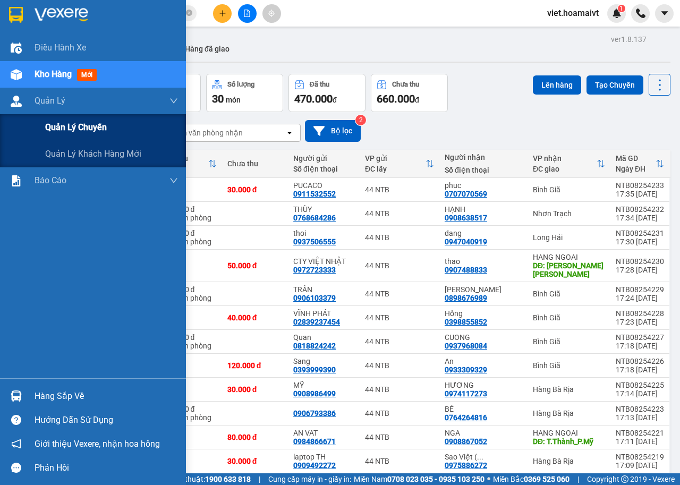
click at [88, 128] on span "Quản lý chuyến" at bounding box center [76, 127] width 62 height 13
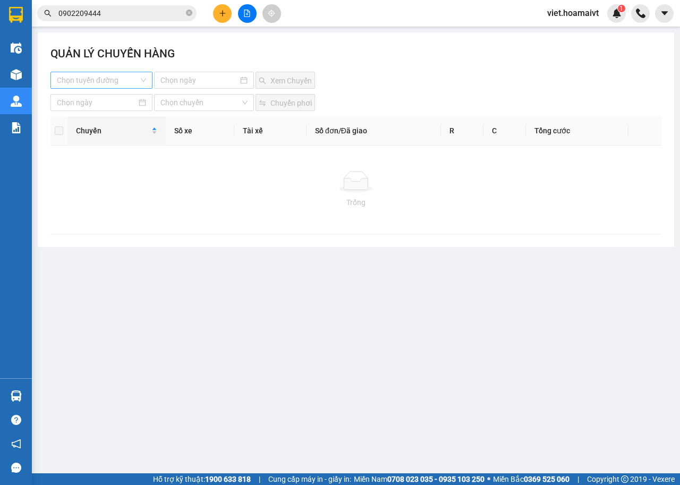
click at [82, 81] on input "search" at bounding box center [98, 80] width 82 height 16
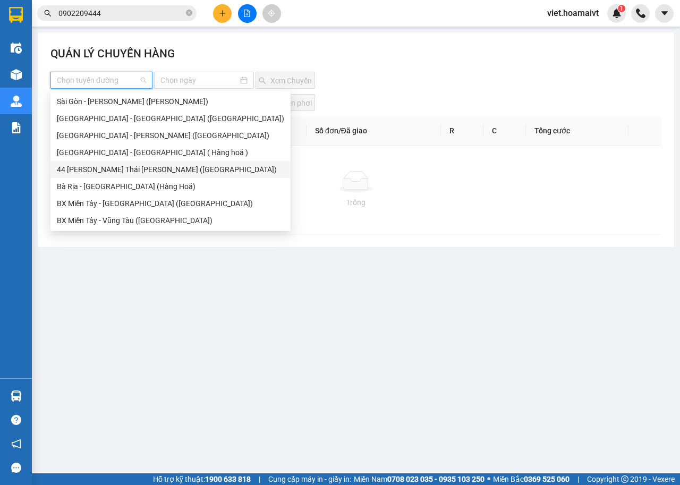
click at [129, 167] on div "44 [PERSON_NAME] Thái [PERSON_NAME] ([GEOGRAPHIC_DATA])" at bounding box center [170, 170] width 227 height 12
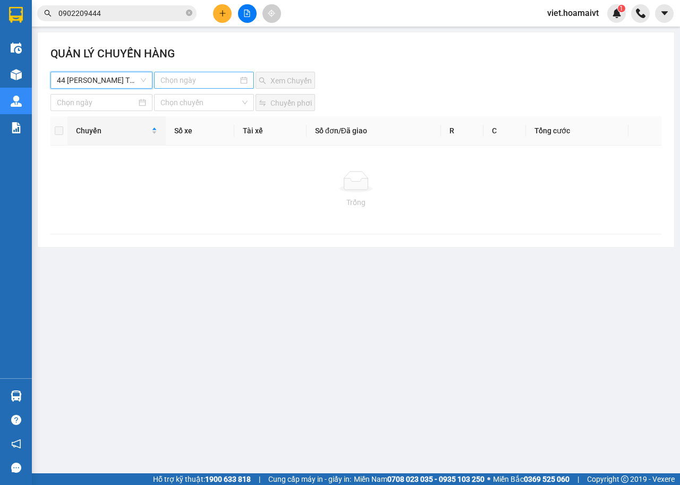
click at [188, 81] on input at bounding box center [200, 80] width 78 height 12
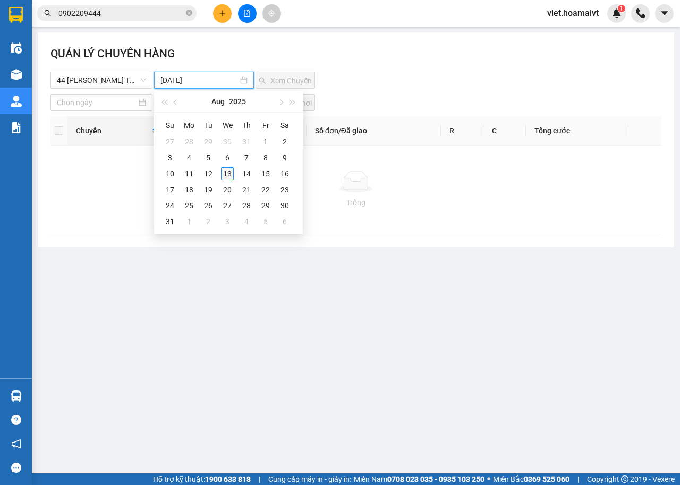
type input "[DATE]"
click at [229, 173] on div "13" at bounding box center [227, 173] width 13 height 13
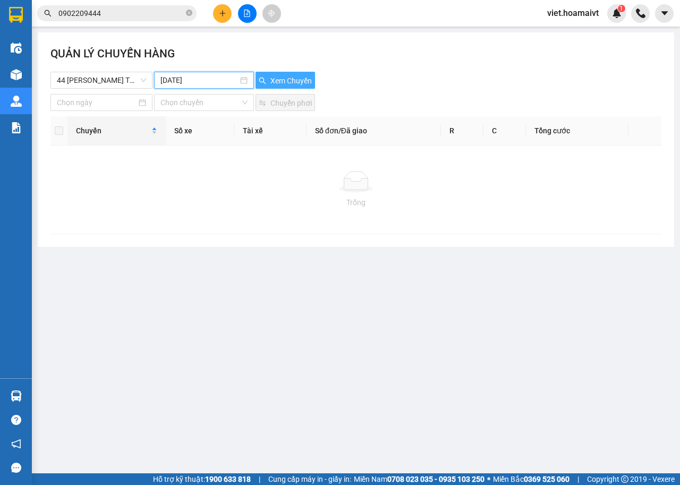
click at [294, 73] on button "Xem Chuyến" at bounding box center [286, 80] width 60 height 17
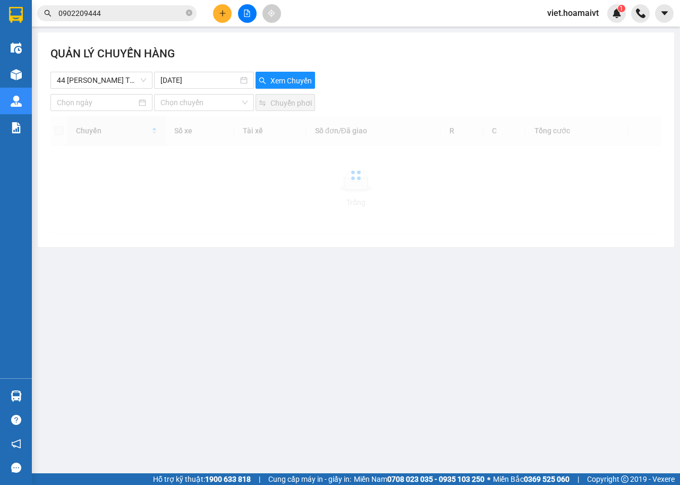
click at [395, 75] on div "44 [PERSON_NAME] Thái [PERSON_NAME] ([GEOGRAPHIC_DATA]) [DATE] Xem Chuyến" at bounding box center [355, 80] width 611 height 17
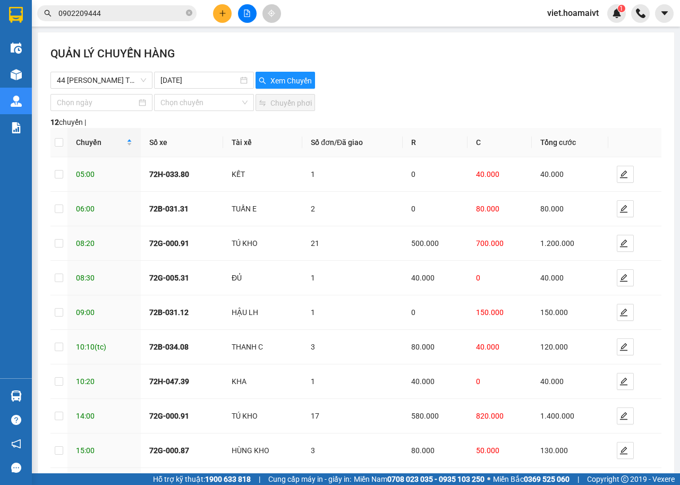
click at [395, 75] on div "44 [PERSON_NAME] Thái [PERSON_NAME] ([GEOGRAPHIC_DATA]) [DATE] Xem Chuyến" at bounding box center [355, 80] width 611 height 17
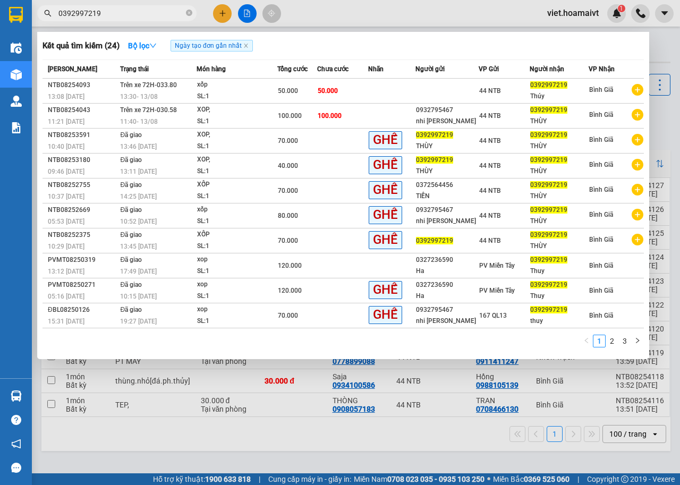
click at [116, 14] on input "0392997219" at bounding box center [120, 13] width 125 height 12
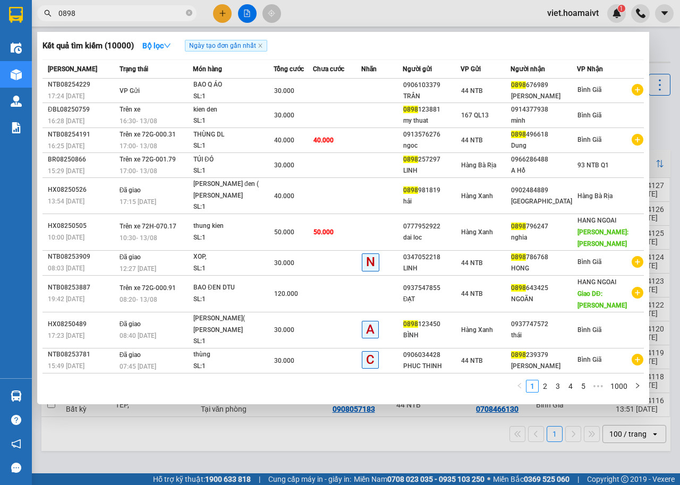
type input "0898"
click at [224, 13] on div at bounding box center [340, 242] width 680 height 485
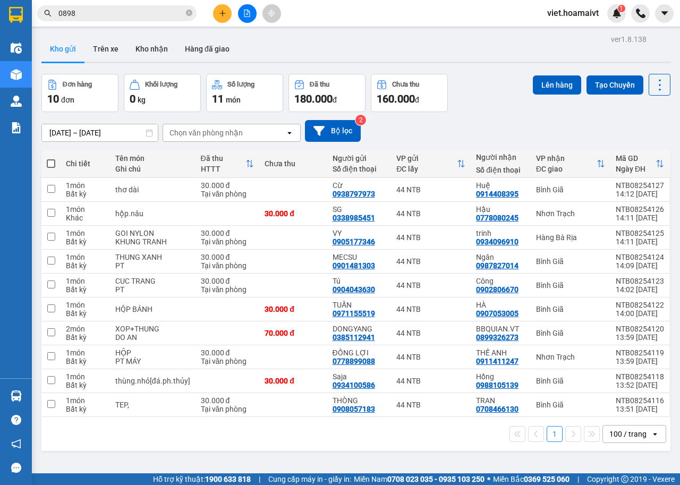
click at [221, 11] on icon "plus" at bounding box center [222, 13] width 7 height 7
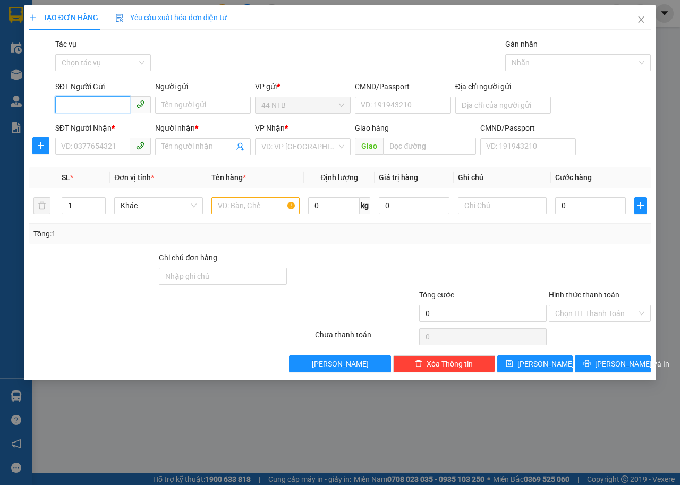
click at [92, 107] on input "SĐT Người Gửi" at bounding box center [92, 104] width 75 height 17
click at [96, 138] on input "SĐT Người Nhận *" at bounding box center [92, 146] width 75 height 17
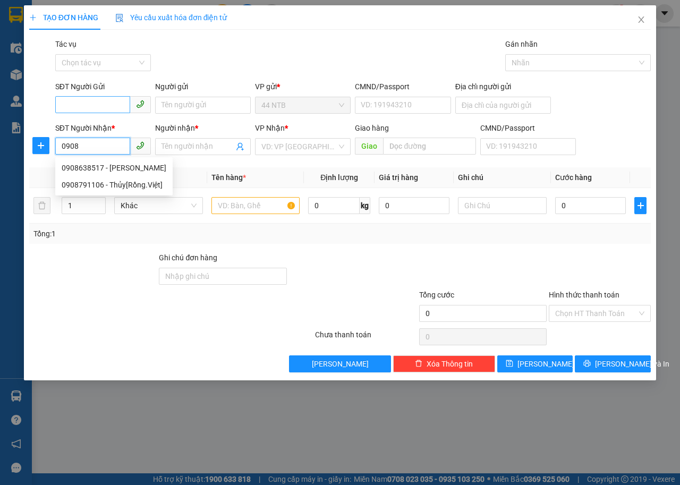
type input "0908"
click at [103, 104] on input "SĐT Người Gửi" at bounding box center [92, 104] width 75 height 17
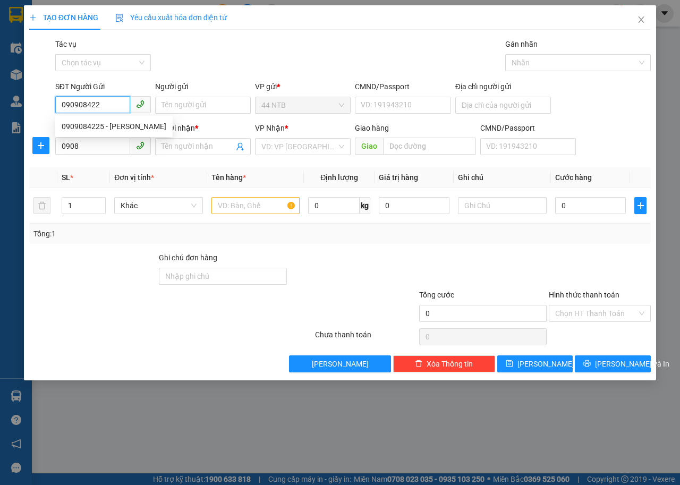
type input "0909084225"
click at [112, 129] on div "0909084225 - DA KAO" at bounding box center [114, 127] width 105 height 12
type input "DA KAO"
type input "132 CAO THANG.P4.Q3."
type input "0909084225"
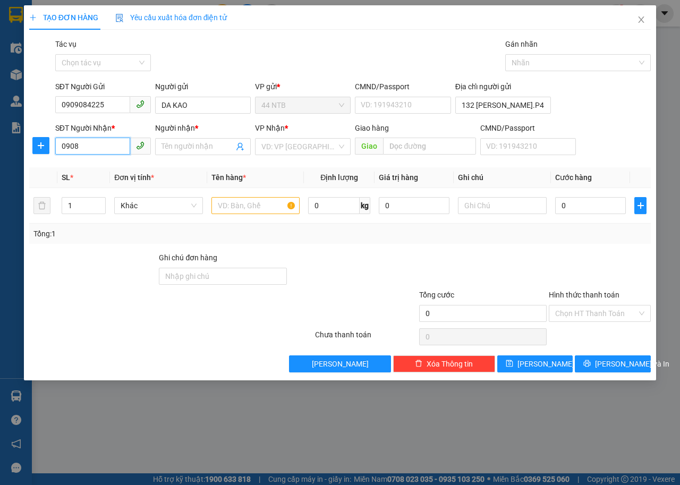
click at [114, 153] on input "0908" at bounding box center [92, 146] width 75 height 17
type input "0908769352"
click at [94, 172] on div "0908769352 - Lý" at bounding box center [122, 168] width 120 height 12
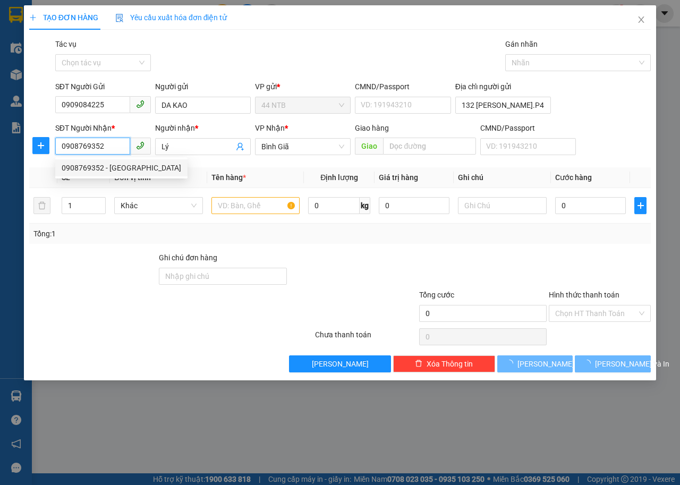
type input "79_Lý.Thường.Kiệt"
type input "Lý"
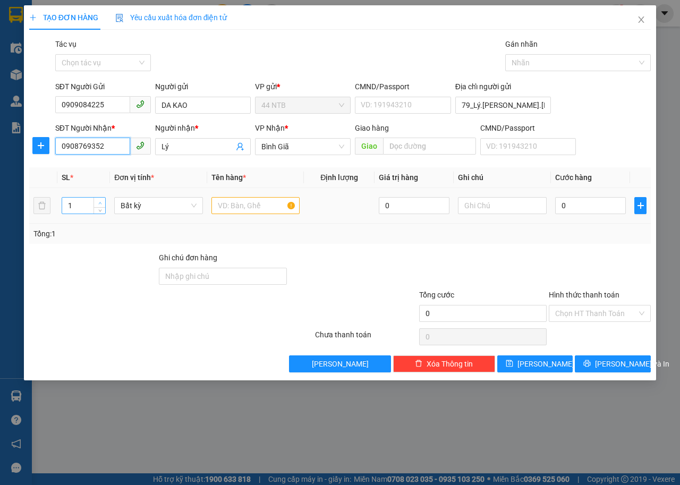
type input "0908769352"
click at [99, 201] on icon "up" at bounding box center [100, 203] width 4 height 4
type input "4"
click at [99, 201] on icon "up" at bounding box center [100, 203] width 4 height 4
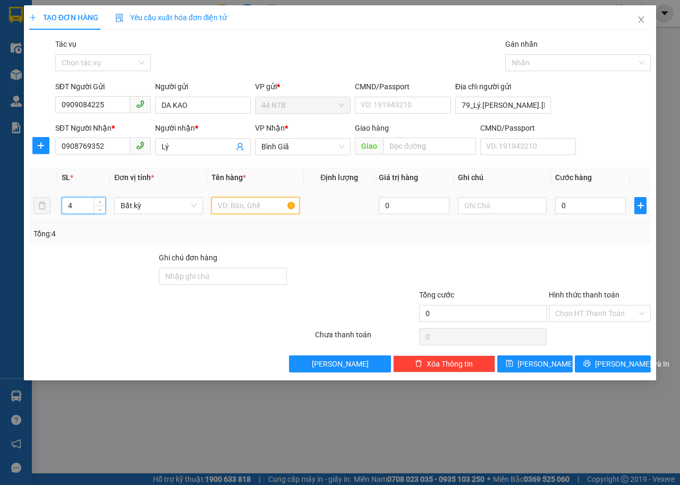
click at [233, 209] on input "text" at bounding box center [256, 205] width 89 height 17
type input "THÙNG"
click at [583, 202] on input "0" at bounding box center [590, 205] width 71 height 17
type input "2"
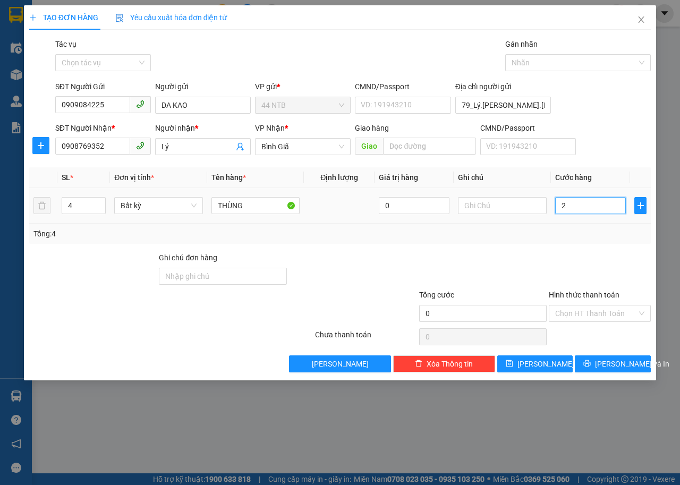
type input "2"
type input "24"
type input "240"
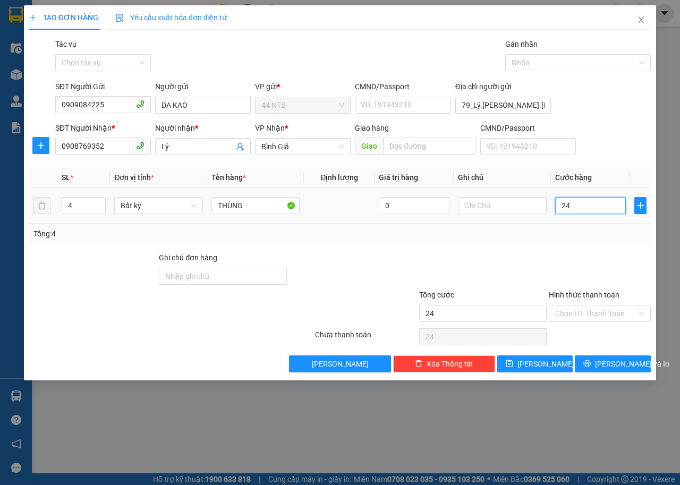
type input "240"
type input "24"
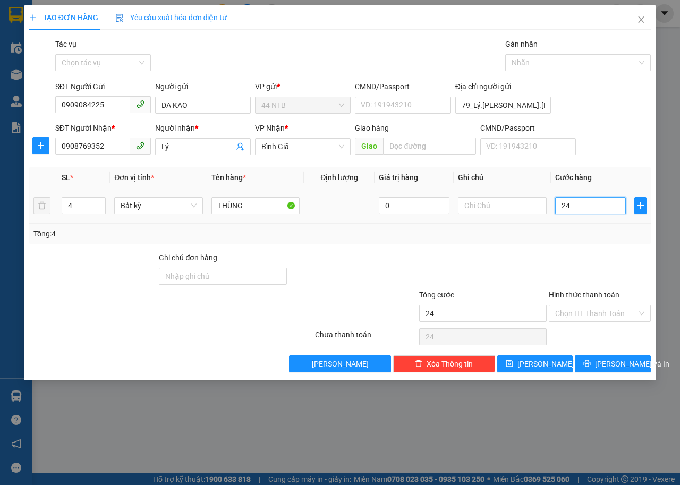
type input "2"
type input "22"
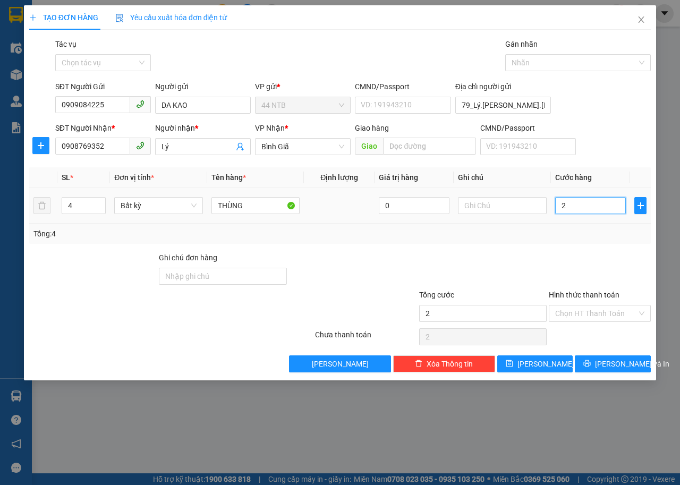
type input "22"
type input "220"
type input "220.000"
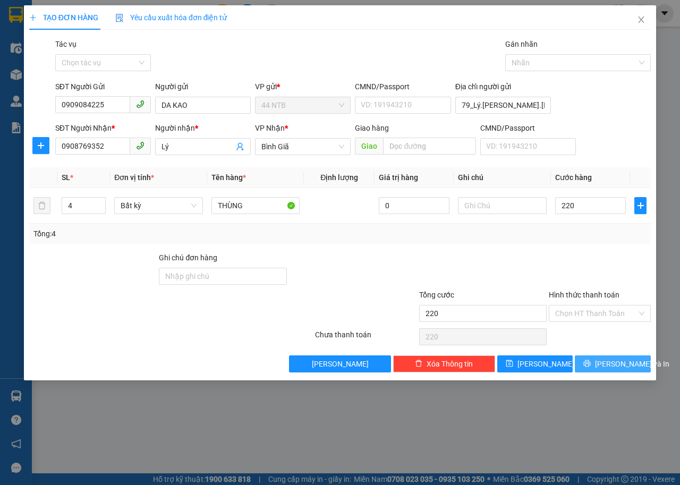
type input "220.000"
click at [615, 370] on button "[PERSON_NAME] và In" at bounding box center [613, 364] width 76 height 17
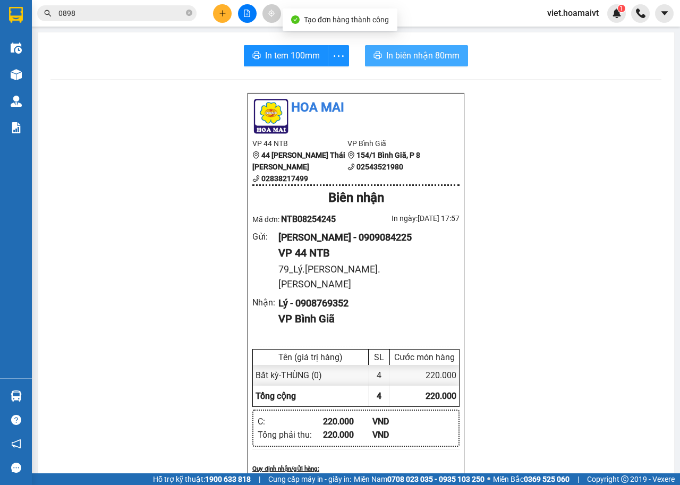
click at [403, 54] on span "In biên nhận 80mm" at bounding box center [422, 55] width 73 height 13
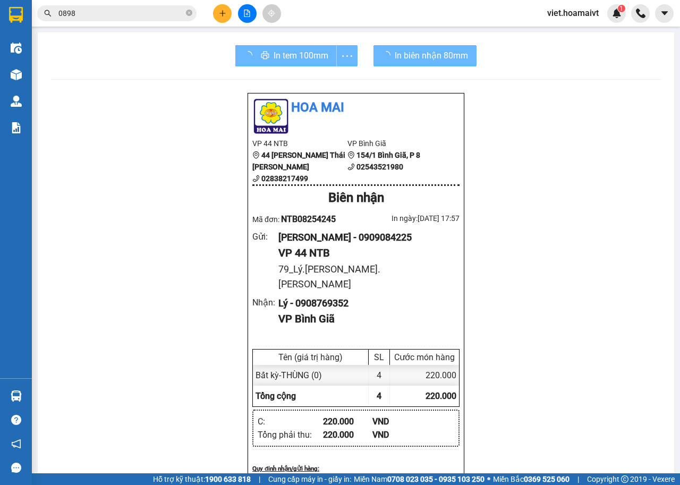
click at [294, 62] on div "In tem 100mm" at bounding box center [296, 55] width 122 height 21
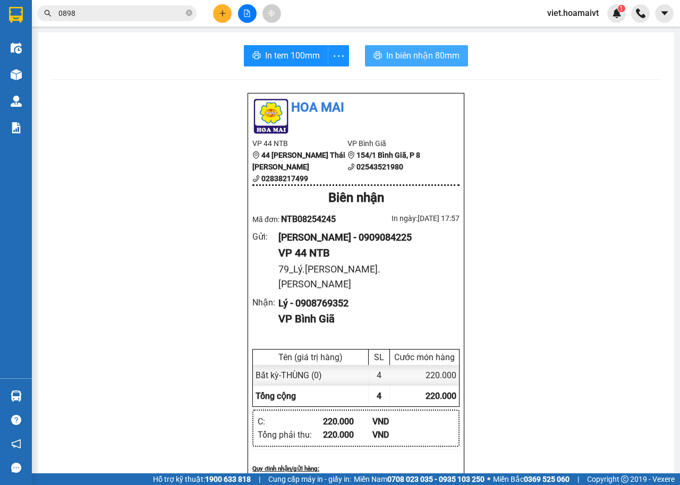
drag, startPoint x: 434, startPoint y: 45, endPoint x: 433, endPoint y: 55, distance: 10.2
click at [435, 45] on button "In biên nhận 80mm" at bounding box center [416, 55] width 103 height 21
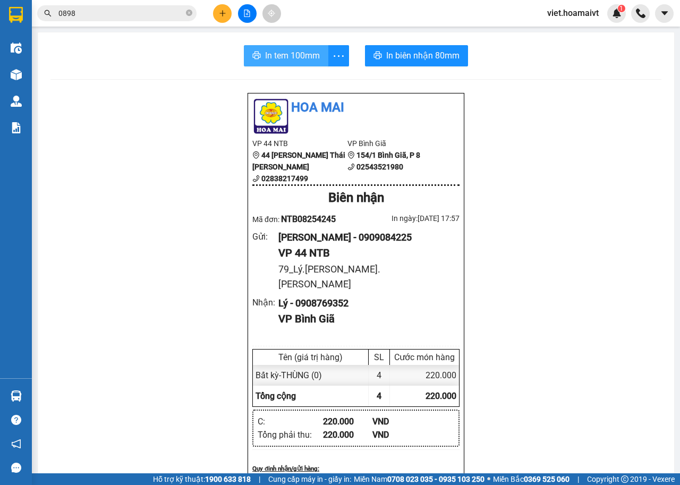
click at [283, 59] on span "In tem 100mm" at bounding box center [292, 55] width 55 height 13
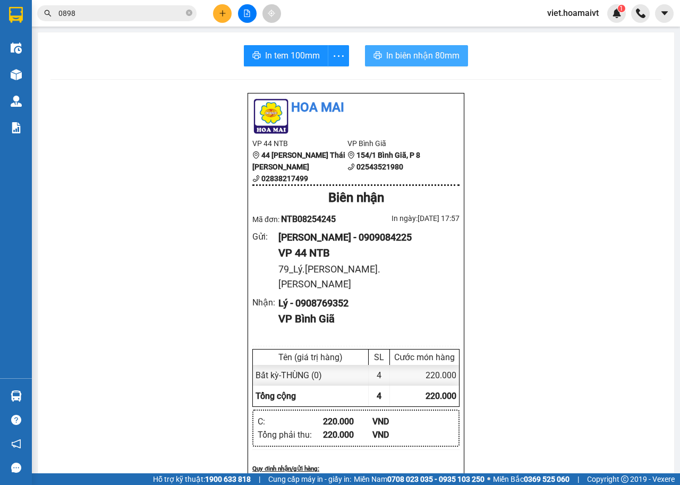
click at [410, 61] on span "In biên nhận 80mm" at bounding box center [422, 55] width 73 height 13
click at [226, 12] on button at bounding box center [222, 13] width 19 height 19
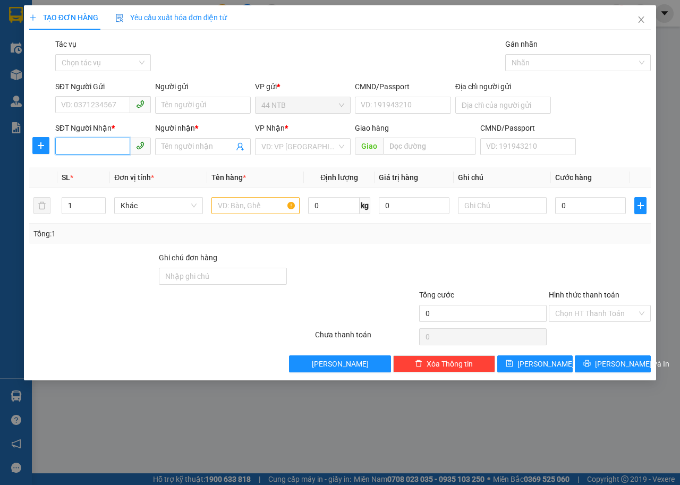
click at [96, 150] on input "SĐT Người Nhận *" at bounding box center [92, 146] width 75 height 17
drag, startPoint x: 72, startPoint y: 146, endPoint x: 86, endPoint y: 152, distance: 14.7
click at [72, 146] on input "082556377" at bounding box center [92, 146] width 75 height 17
type input "0828556377"
click at [190, 149] on input "Người nhận *" at bounding box center [198, 147] width 72 height 12
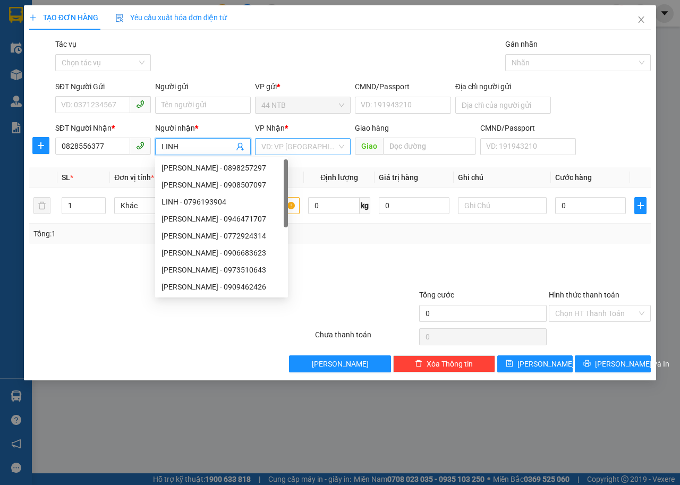
type input "LINH"
click at [295, 151] on input "search" at bounding box center [299, 147] width 75 height 16
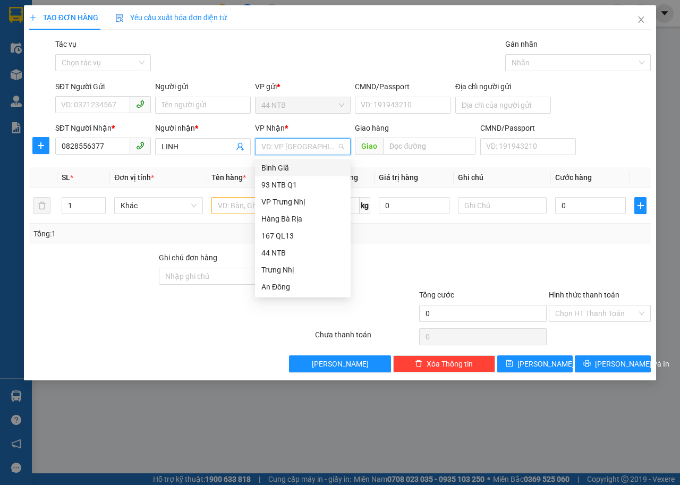
click at [290, 166] on div "Bình Giã" at bounding box center [303, 168] width 83 height 12
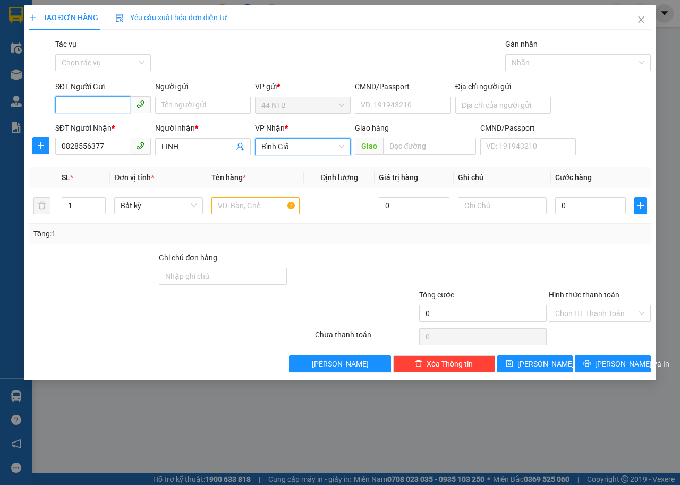
click at [97, 107] on input "SĐT Người Gửi" at bounding box center [92, 104] width 75 height 17
type input "09203226155"
click at [184, 103] on input "Người gửi" at bounding box center [203, 105] width 96 height 17
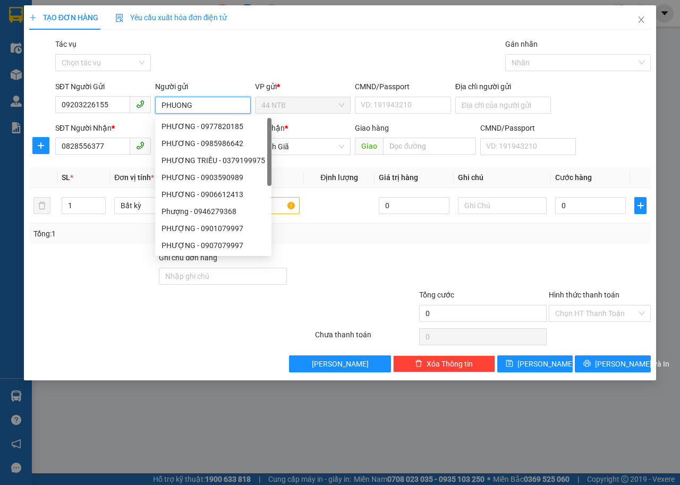
type input "PHUONG"
click at [343, 50] on div "Gói vận chuyển * Tiêu chuẩn Tác vụ Chọn tác vụ Gán nhãn Nhãn" at bounding box center [353, 56] width 600 height 37
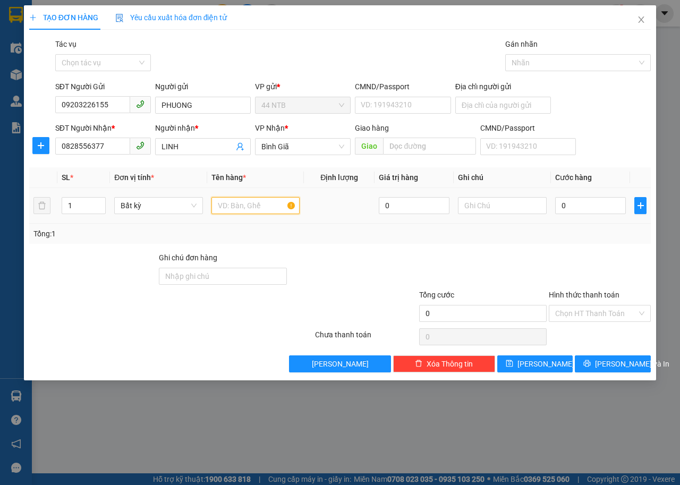
click at [267, 208] on input "text" at bounding box center [256, 205] width 89 height 17
type input "HO SO"
click at [573, 206] on input "0" at bounding box center [590, 205] width 71 height 17
type input "3"
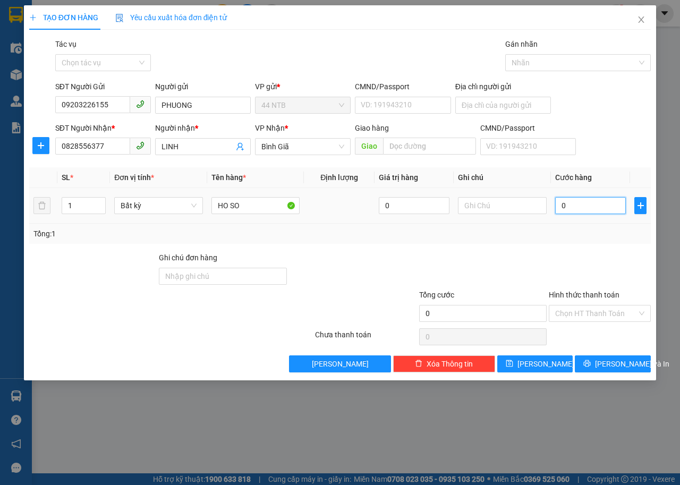
type input "3"
type input "30"
type input "30.000"
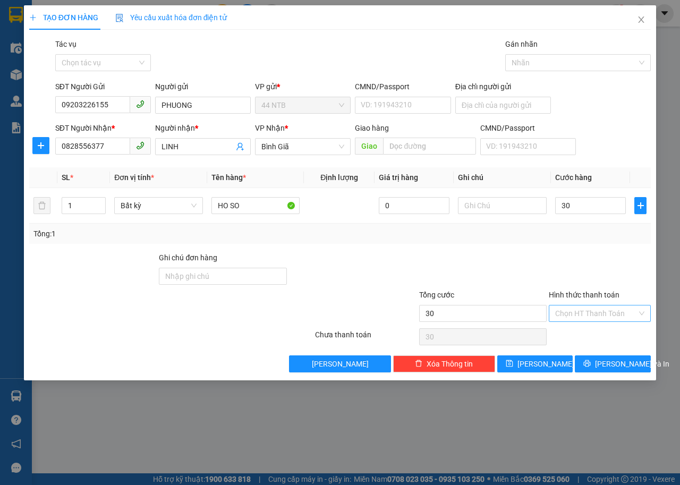
type input "30.000"
click at [561, 311] on input "Hình thức thanh toán" at bounding box center [596, 314] width 82 height 16
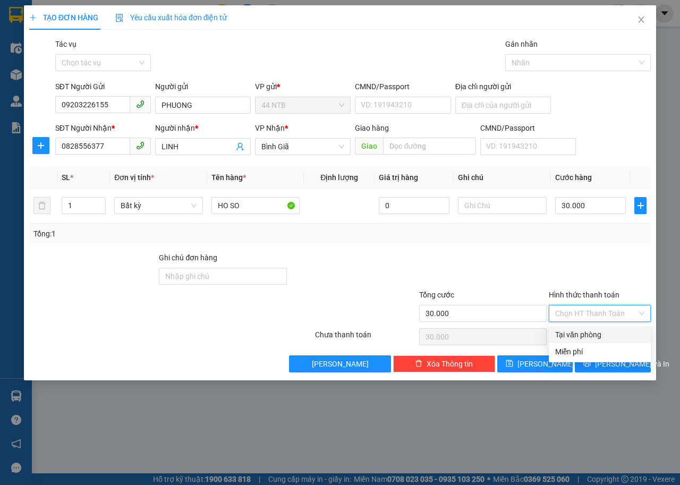
click at [598, 328] on div "Tại văn phòng" at bounding box center [600, 334] width 102 height 17
type input "0"
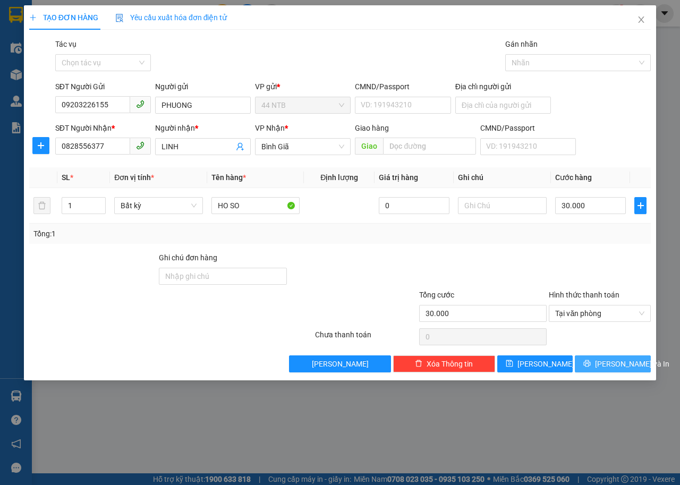
drag, startPoint x: 609, startPoint y: 355, endPoint x: 591, endPoint y: 371, distance: 24.1
click at [606, 359] on button "[PERSON_NAME] và In" at bounding box center [613, 364] width 76 height 17
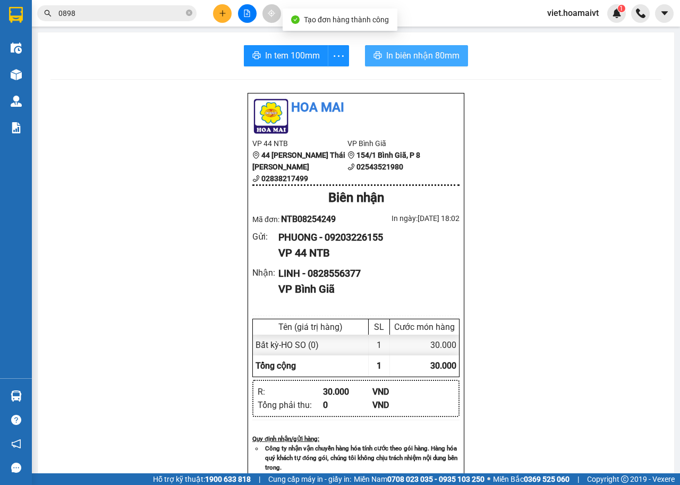
click at [411, 55] on span "In biên nhận 80mm" at bounding box center [422, 55] width 73 height 13
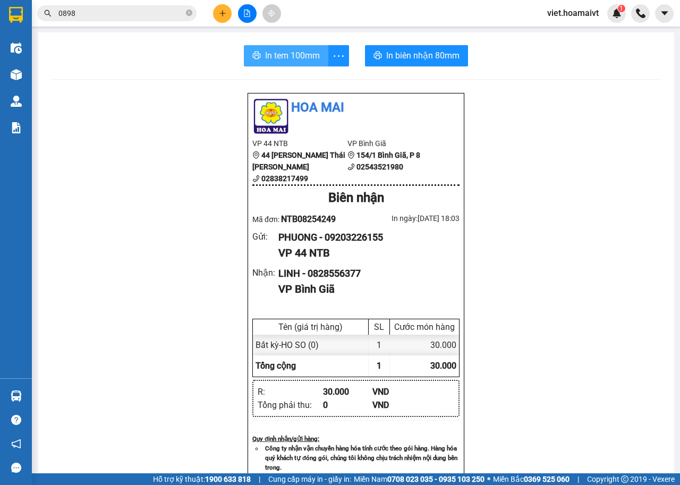
click at [280, 55] on span "In tem 100mm" at bounding box center [292, 55] width 55 height 13
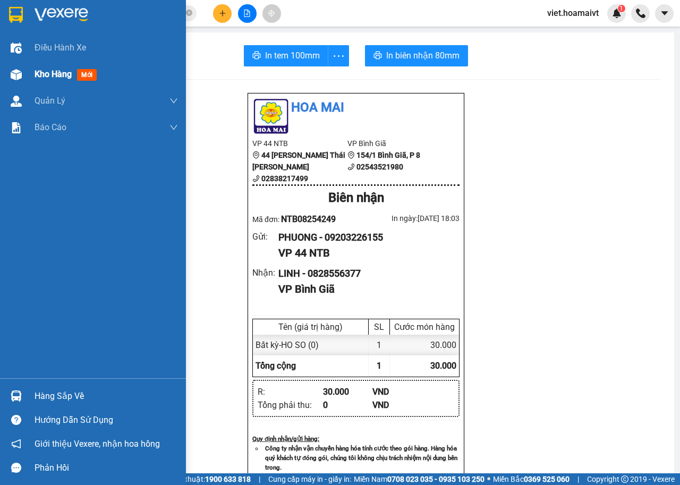
click at [55, 73] on span "Kho hàng" at bounding box center [53, 74] width 37 height 10
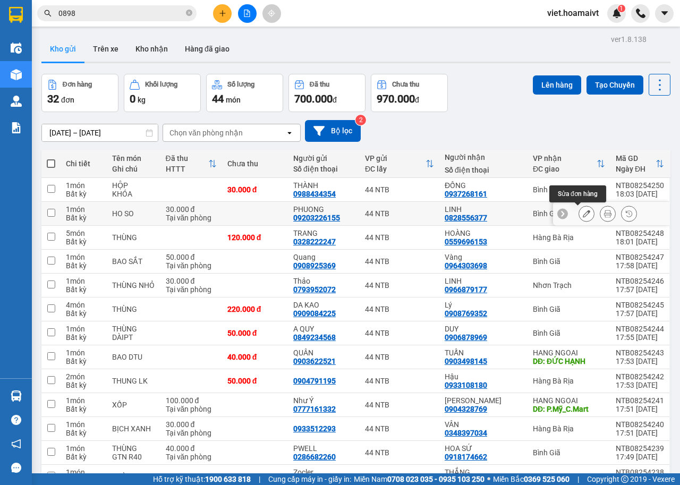
click at [583, 214] on icon at bounding box center [586, 213] width 7 height 7
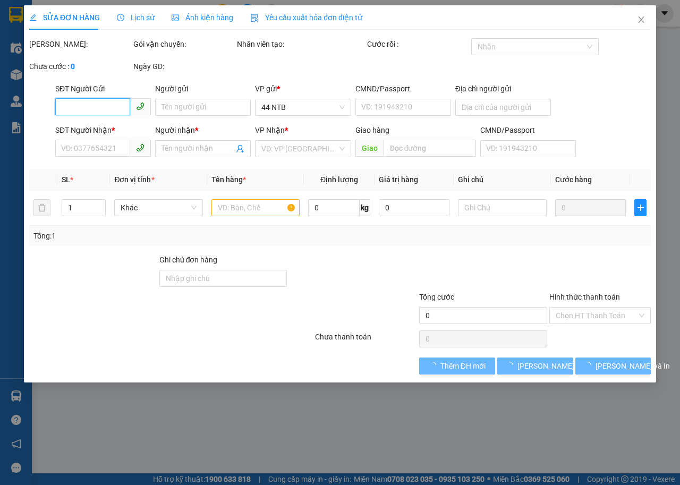
type input "09203226155"
type input "PHUONG"
type input "0828556377"
type input "LINH"
type input "30.000"
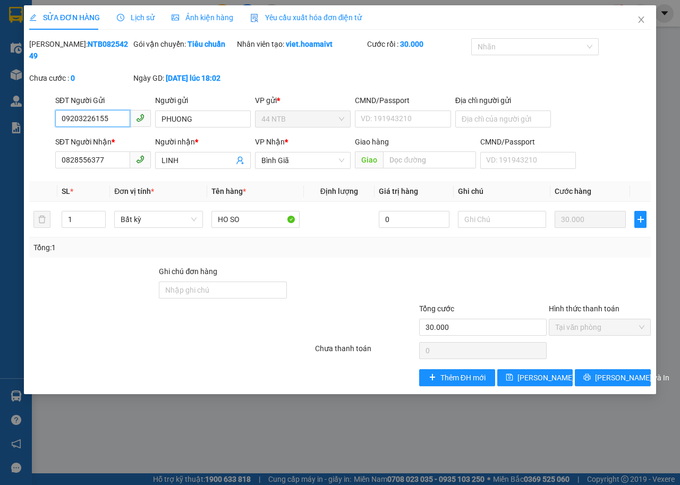
drag, startPoint x: 72, startPoint y: 120, endPoint x: 148, endPoint y: 114, distance: 75.7
click at [82, 120] on input "09203226155" at bounding box center [92, 118] width 75 height 17
click at [100, 72] on div "Chưa cước : 0" at bounding box center [80, 78] width 102 height 12
click at [71, 119] on input "09203226155" at bounding box center [92, 118] width 75 height 17
click at [72, 121] on input "09203226155" at bounding box center [92, 118] width 75 height 17
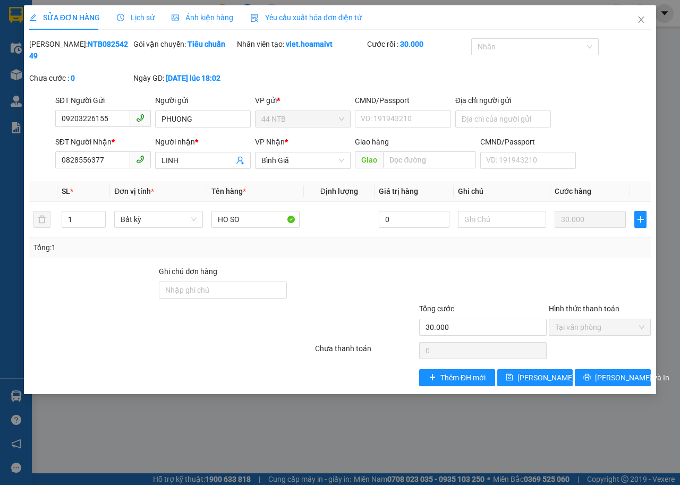
click at [98, 73] on div "Chưa cước : 0" at bounding box center [80, 83] width 104 height 22
click at [72, 118] on input "09203226155" at bounding box center [92, 118] width 75 height 17
click at [77, 120] on input "09303226155" at bounding box center [92, 118] width 75 height 17
click at [120, 121] on input "0903226155" at bounding box center [92, 118] width 75 height 17
type input "0903226155"
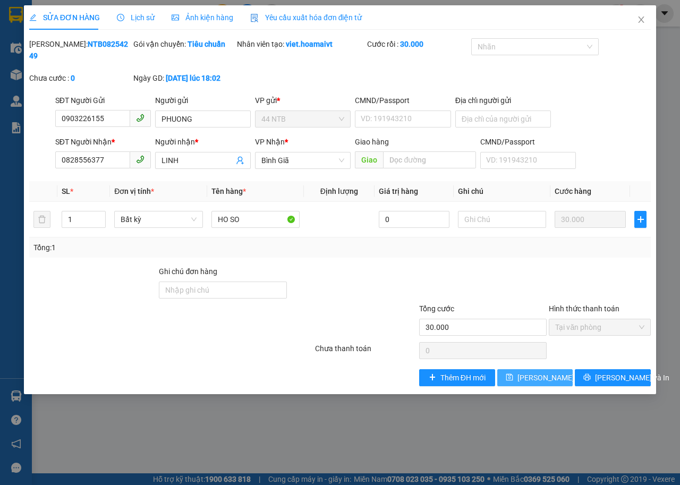
click at [546, 376] on span "[PERSON_NAME] đổi" at bounding box center [552, 378] width 69 height 12
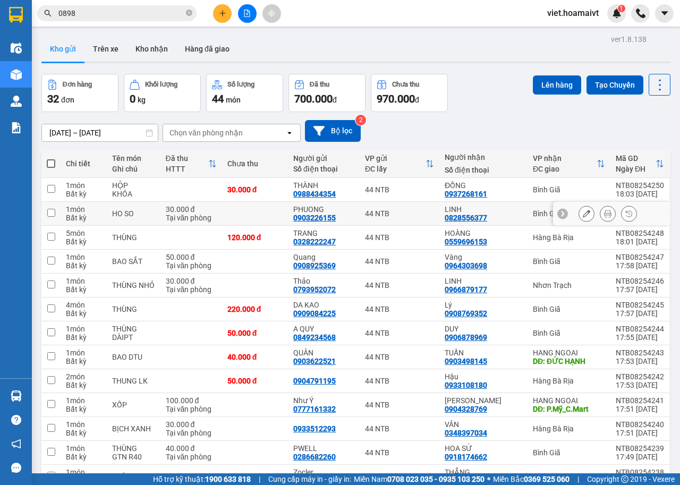
click at [604, 212] on icon at bounding box center [607, 213] width 7 height 7
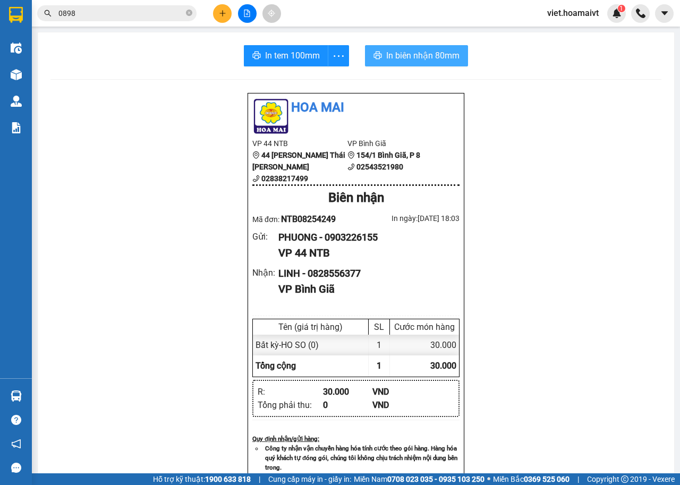
click at [400, 54] on span "In biên nhận 80mm" at bounding box center [422, 55] width 73 height 13
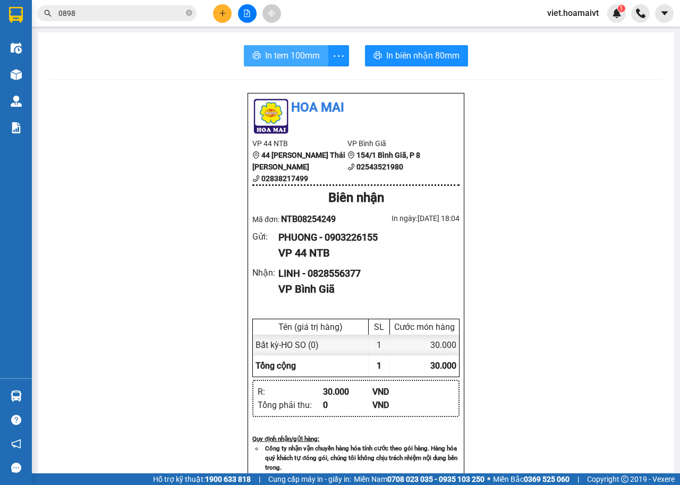
click at [260, 54] on button "In tem 100mm" at bounding box center [286, 55] width 85 height 21
click at [189, 12] on icon "close-circle" at bounding box center [189, 13] width 6 height 6
click at [163, 18] on input "text" at bounding box center [120, 13] width 125 height 12
click at [120, 11] on input "text" at bounding box center [120, 13] width 125 height 12
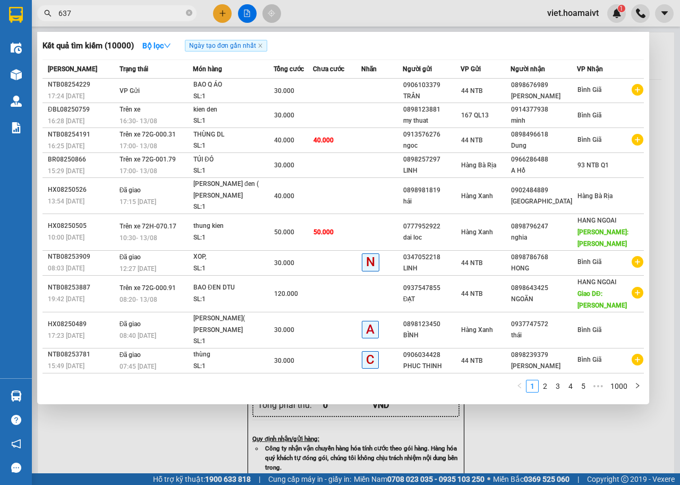
type input "6377"
